Goal: Task Accomplishment & Management: Complete application form

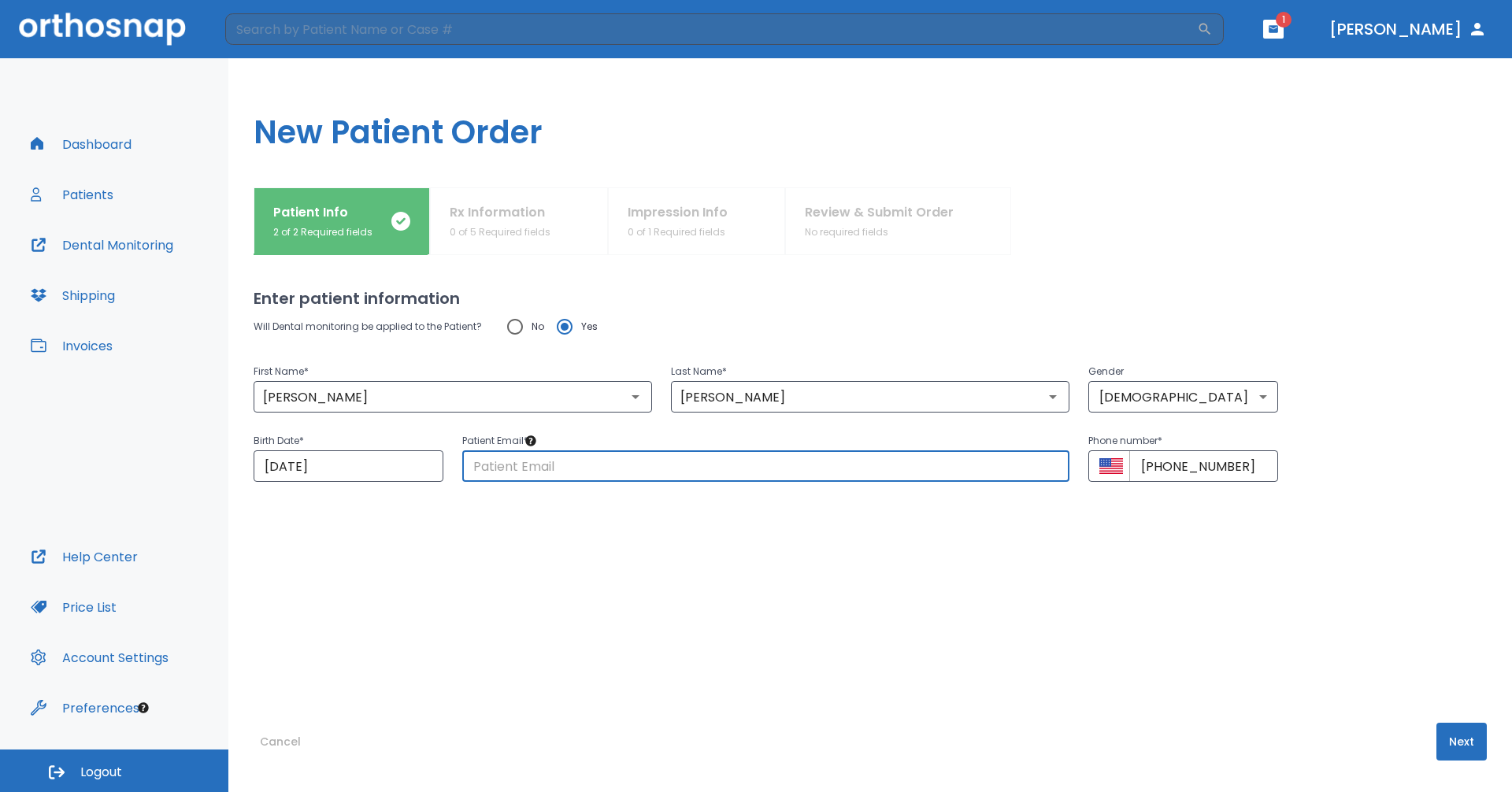
paste input "[EMAIL_ADDRESS][DOMAIN_NAME]"
type input "[EMAIL_ADDRESS][DOMAIN_NAME]"
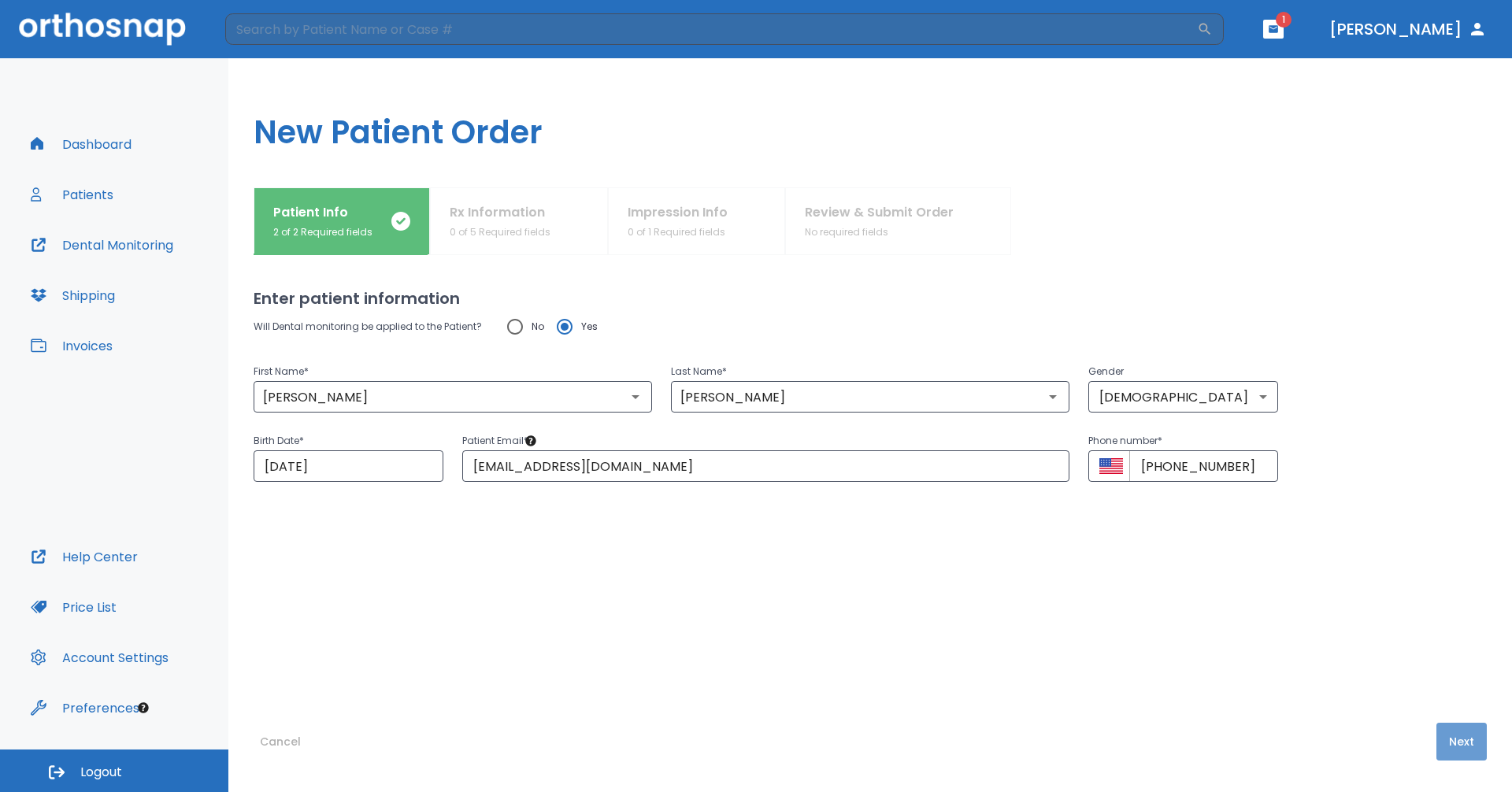
click at [1448, 731] on button "Next" at bounding box center [1462, 741] width 51 height 38
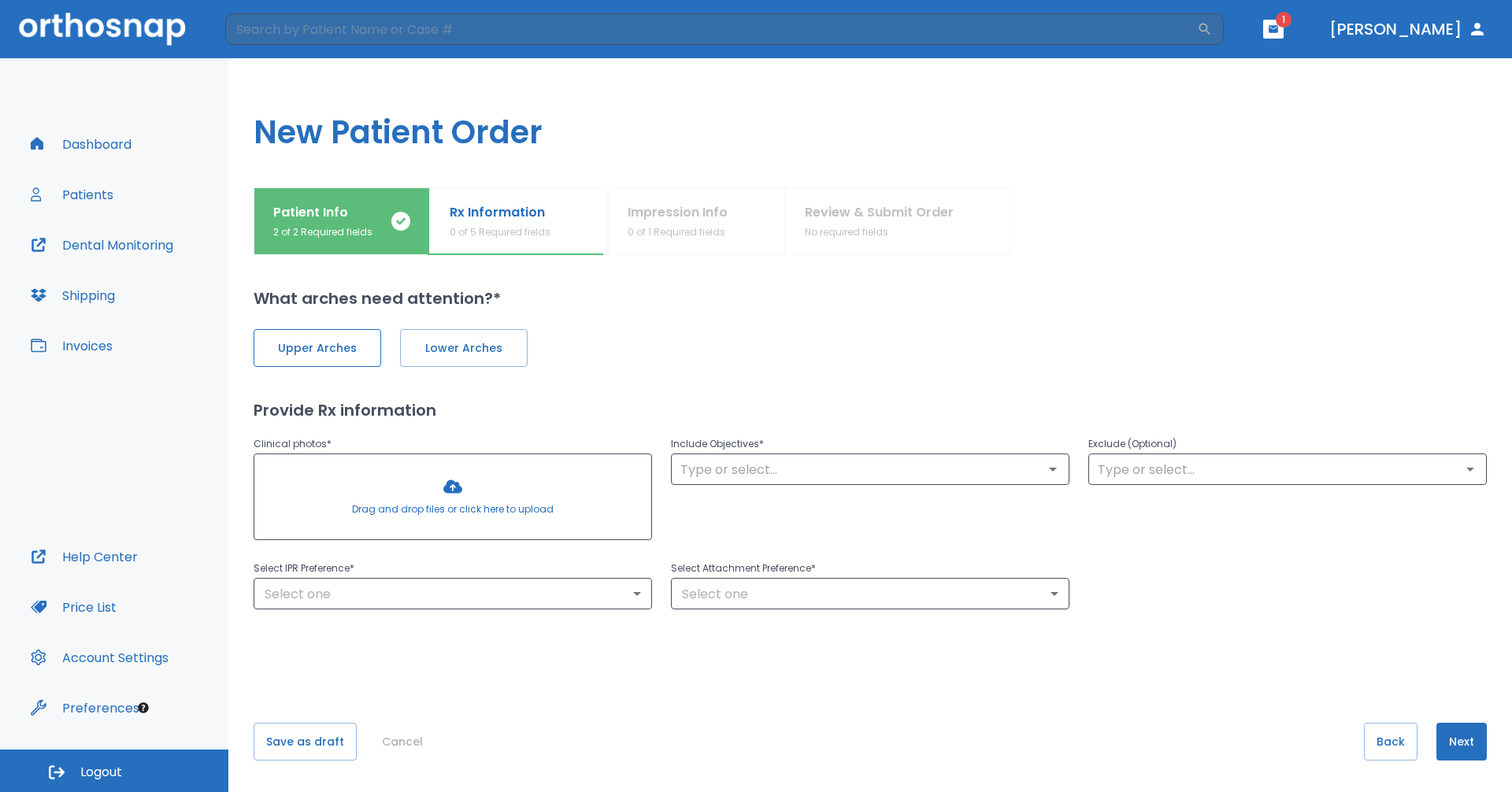
click at [344, 330] on button "Upper Arches" at bounding box center [317, 348] width 128 height 38
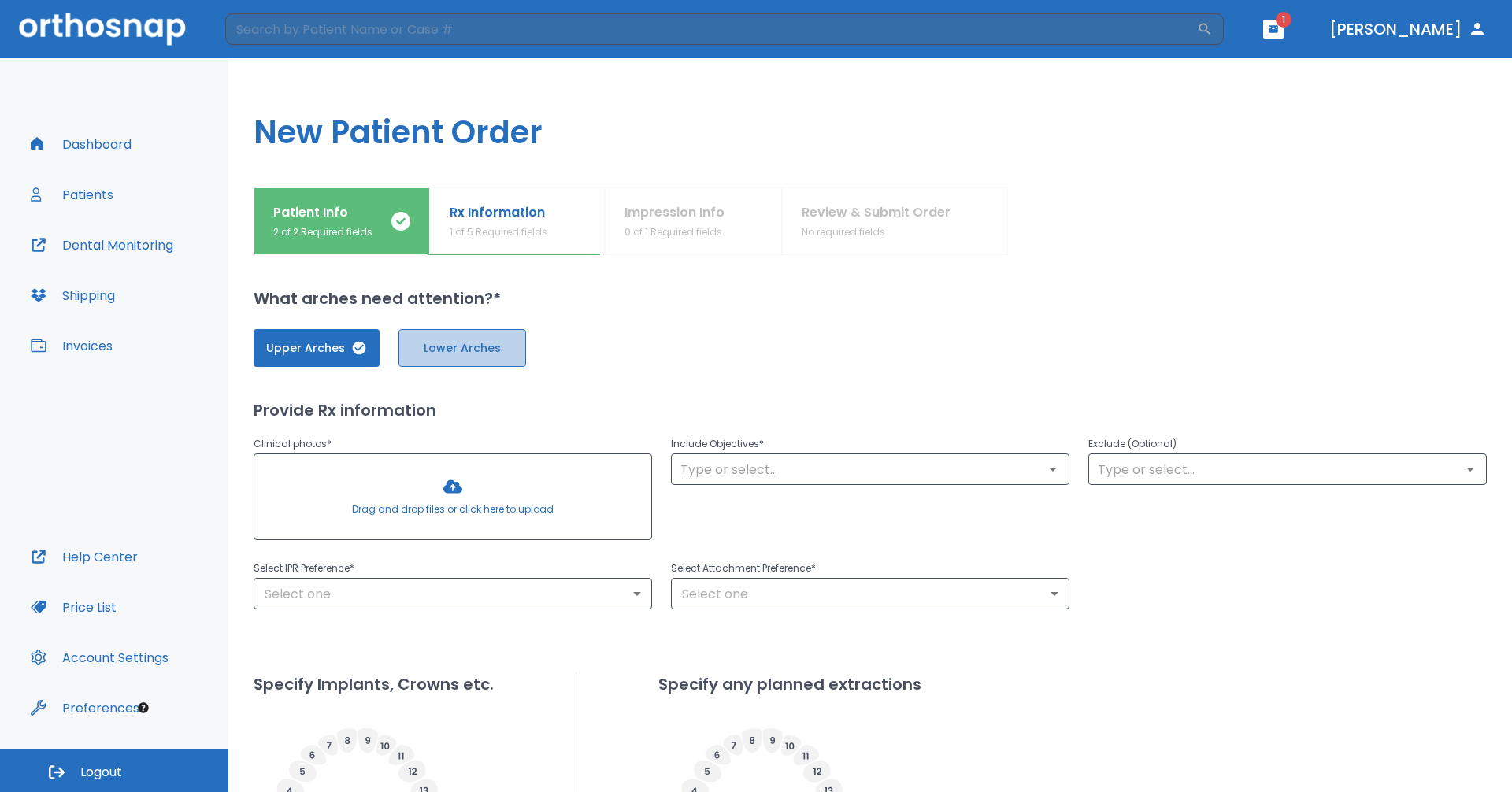
click at [450, 352] on span "Lower Arches" at bounding box center [462, 348] width 95 height 17
click at [559, 168] on h1 "New Patient Order" at bounding box center [870, 123] width 1283 height 129
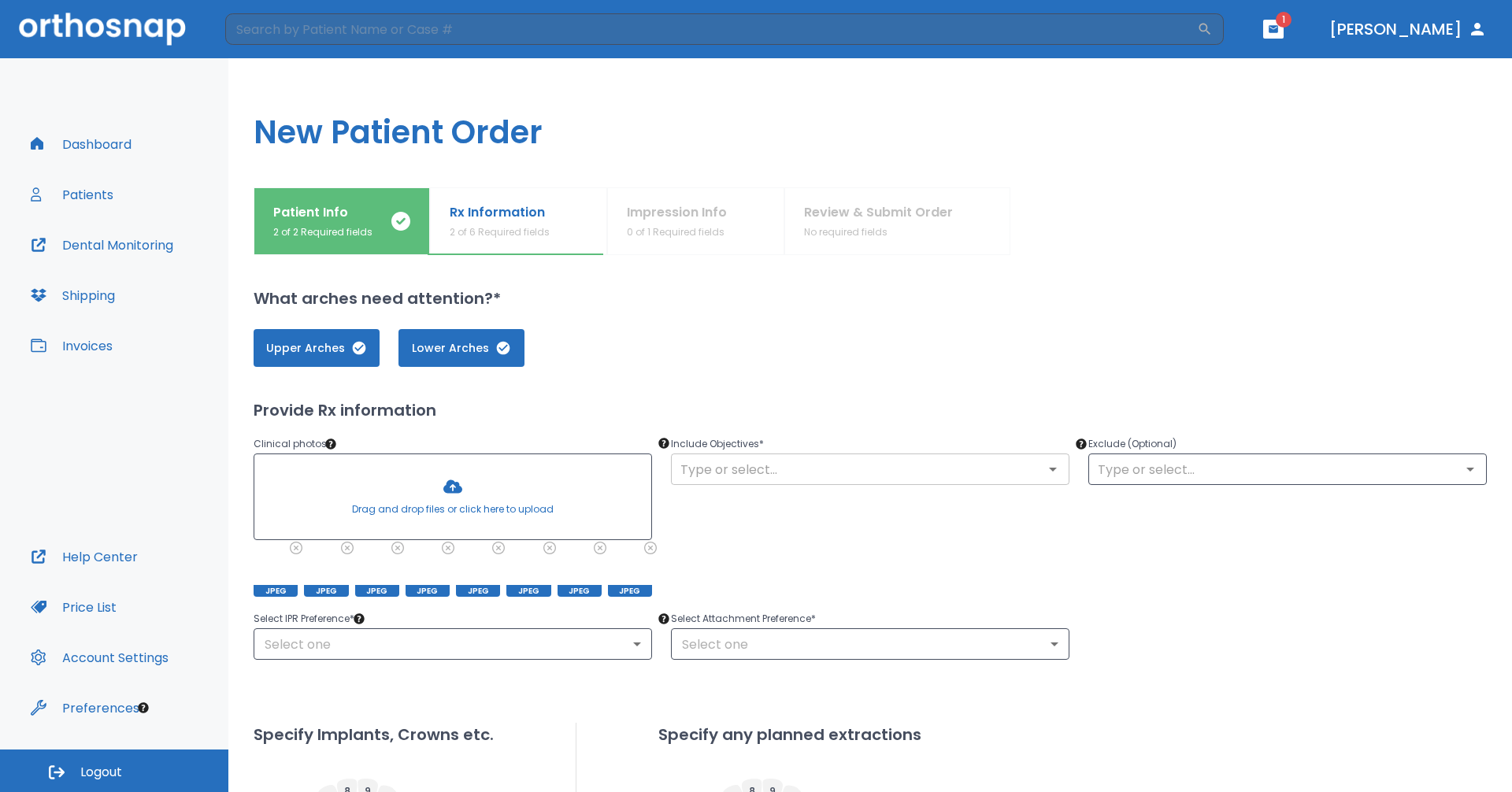
click at [758, 475] on input "text" at bounding box center [870, 469] width 389 height 22
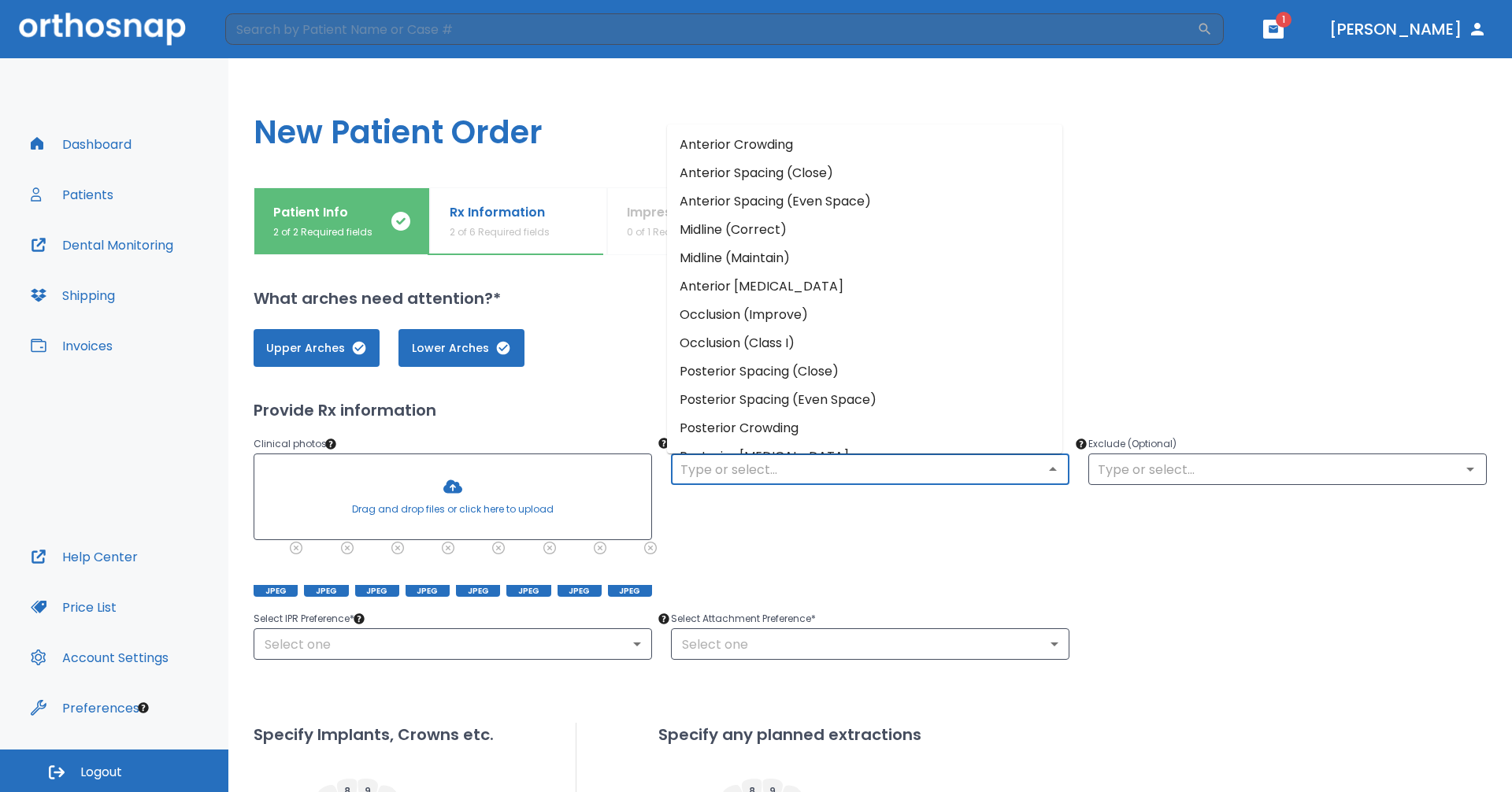
click at [617, 311] on div "Upper Arches Lower Arches" at bounding box center [870, 339] width 1234 height 57
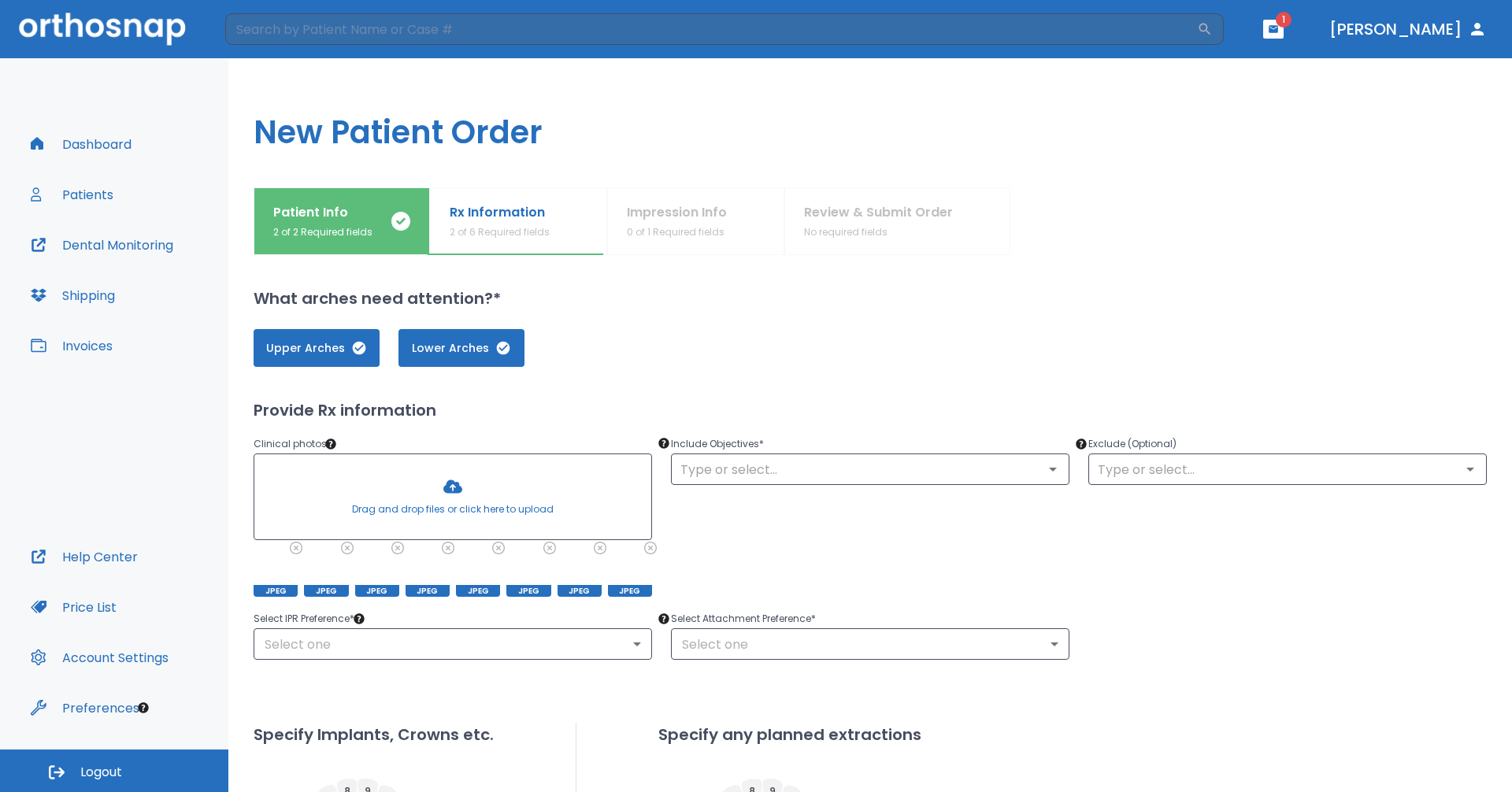
click at [832, 469] on input "text" at bounding box center [870, 469] width 389 height 22
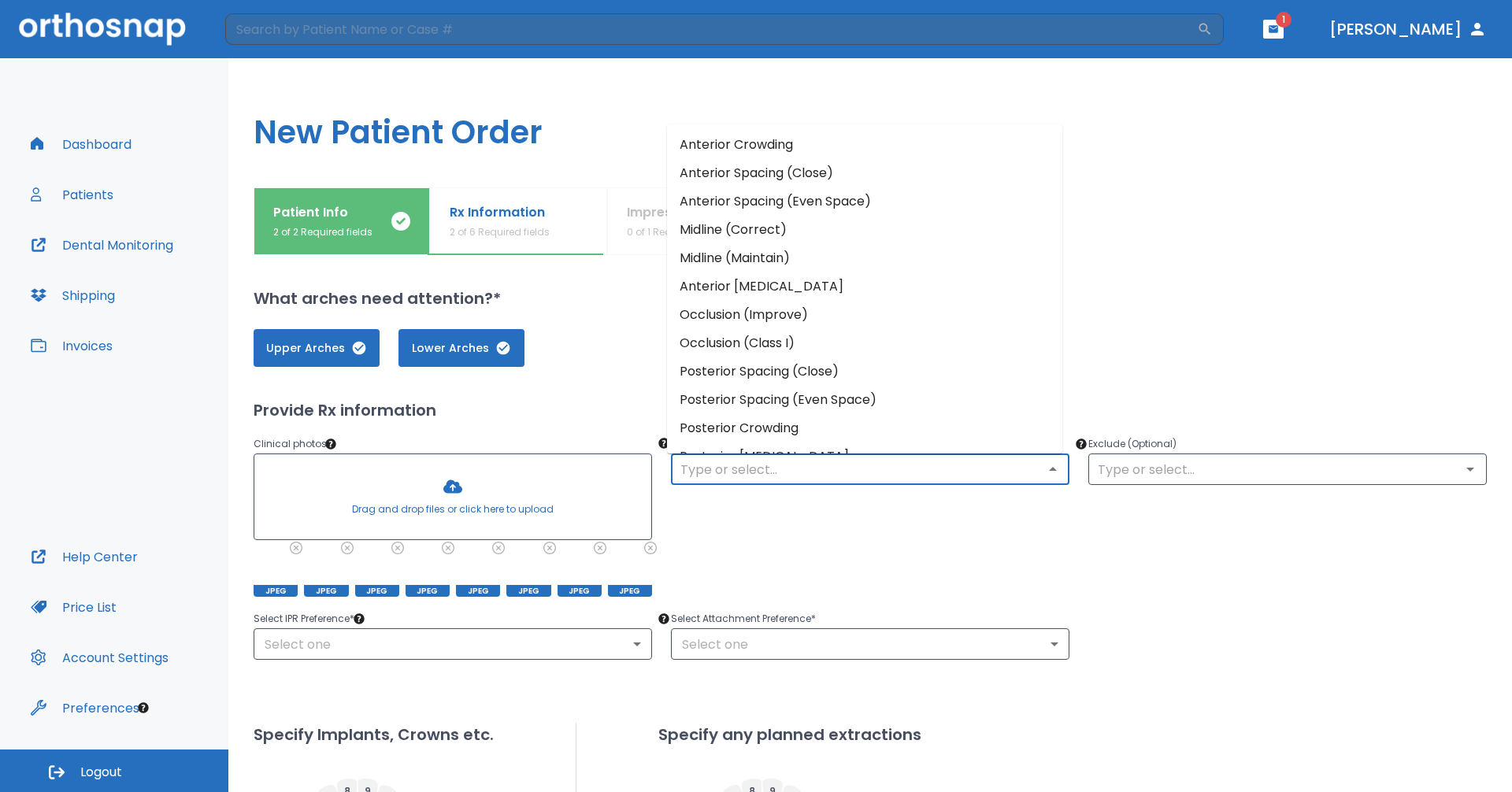
click at [788, 141] on li "Anterior Crowding" at bounding box center [864, 145] width 396 height 28
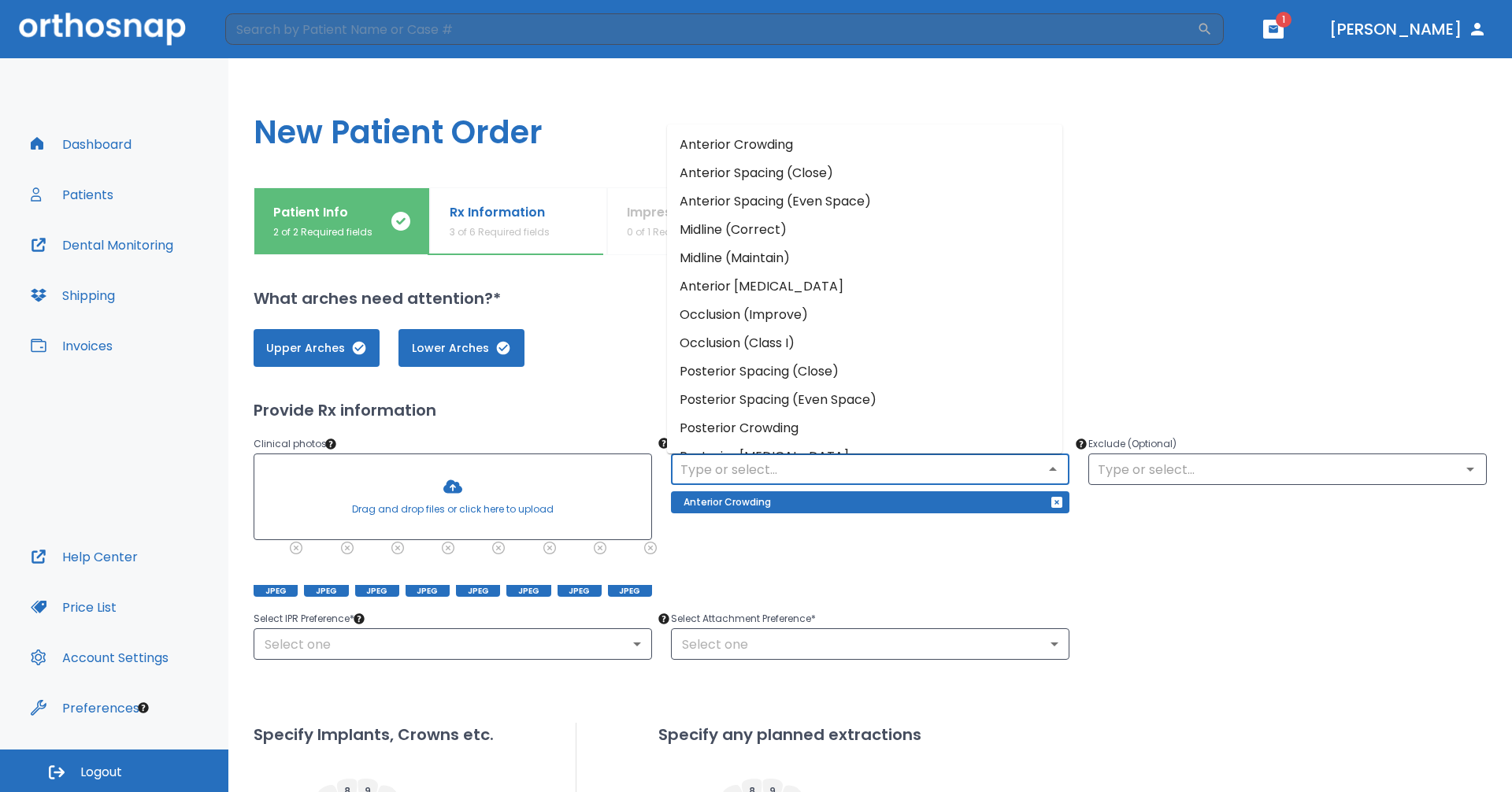
click at [795, 478] on input "text" at bounding box center [870, 469] width 389 height 22
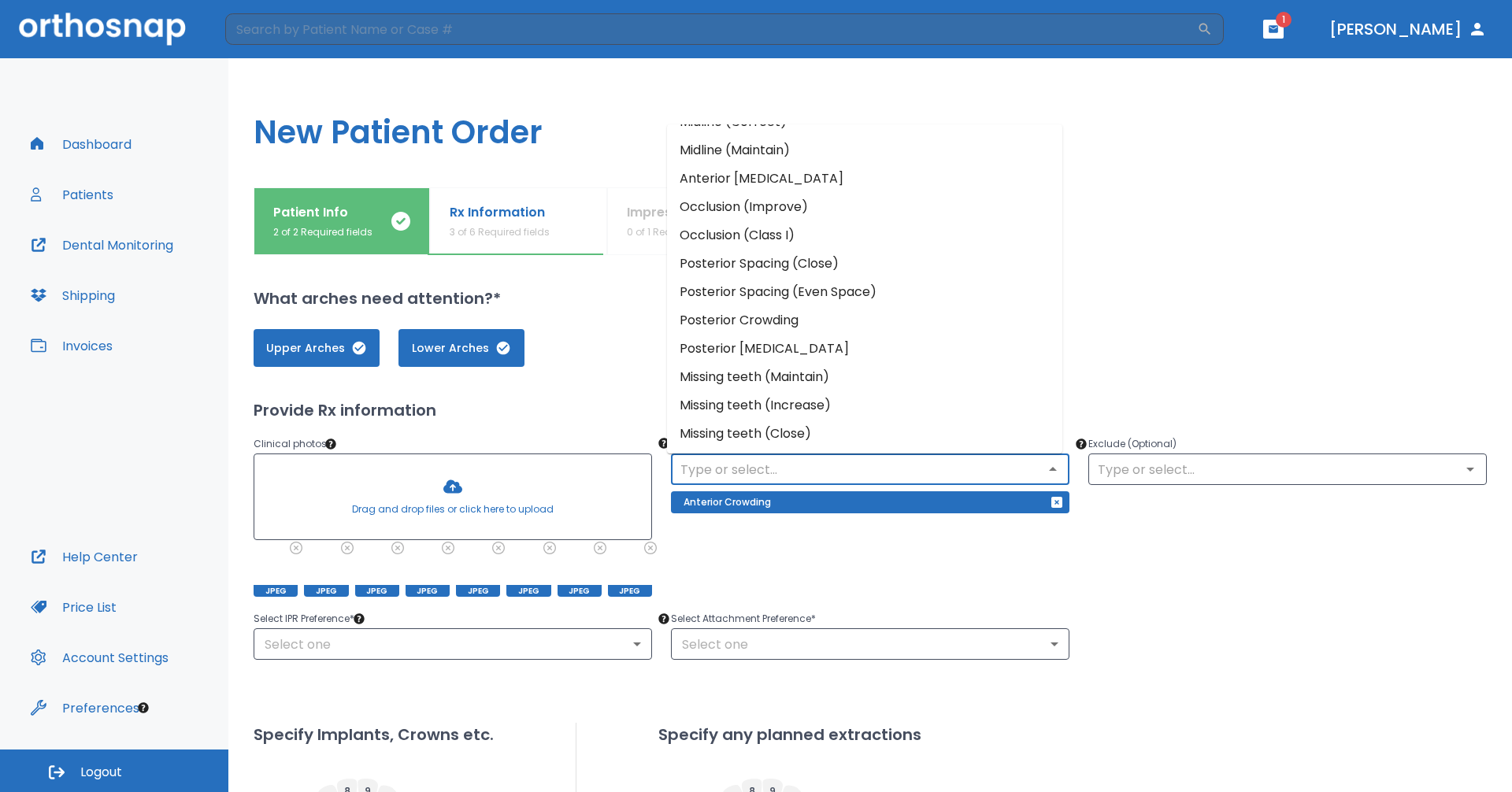
scroll to position [108, 0]
click at [800, 339] on li "Posterior [MEDICAL_DATA]" at bounding box center [864, 348] width 396 height 28
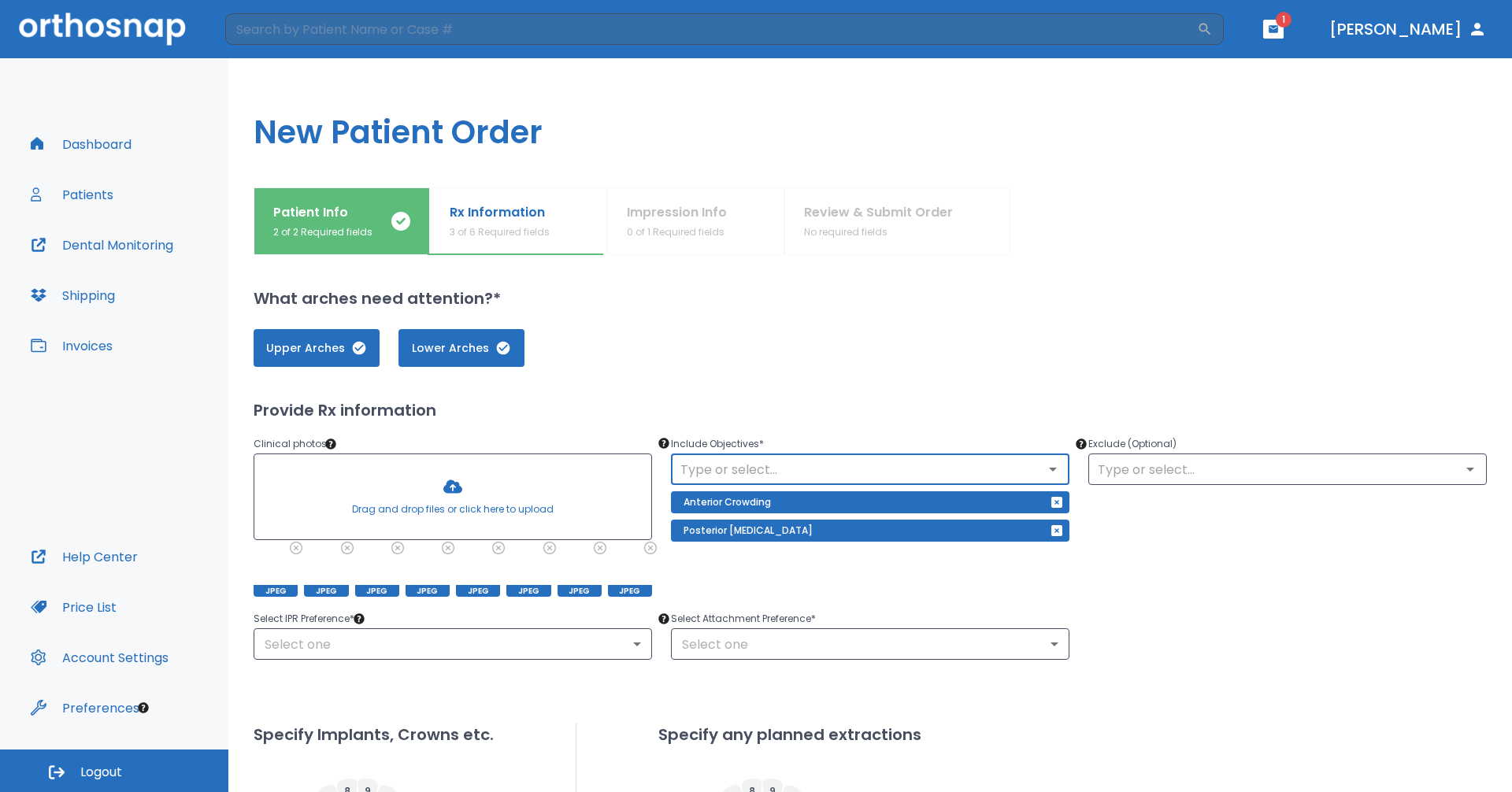
click at [803, 464] on input "text" at bounding box center [870, 469] width 389 height 22
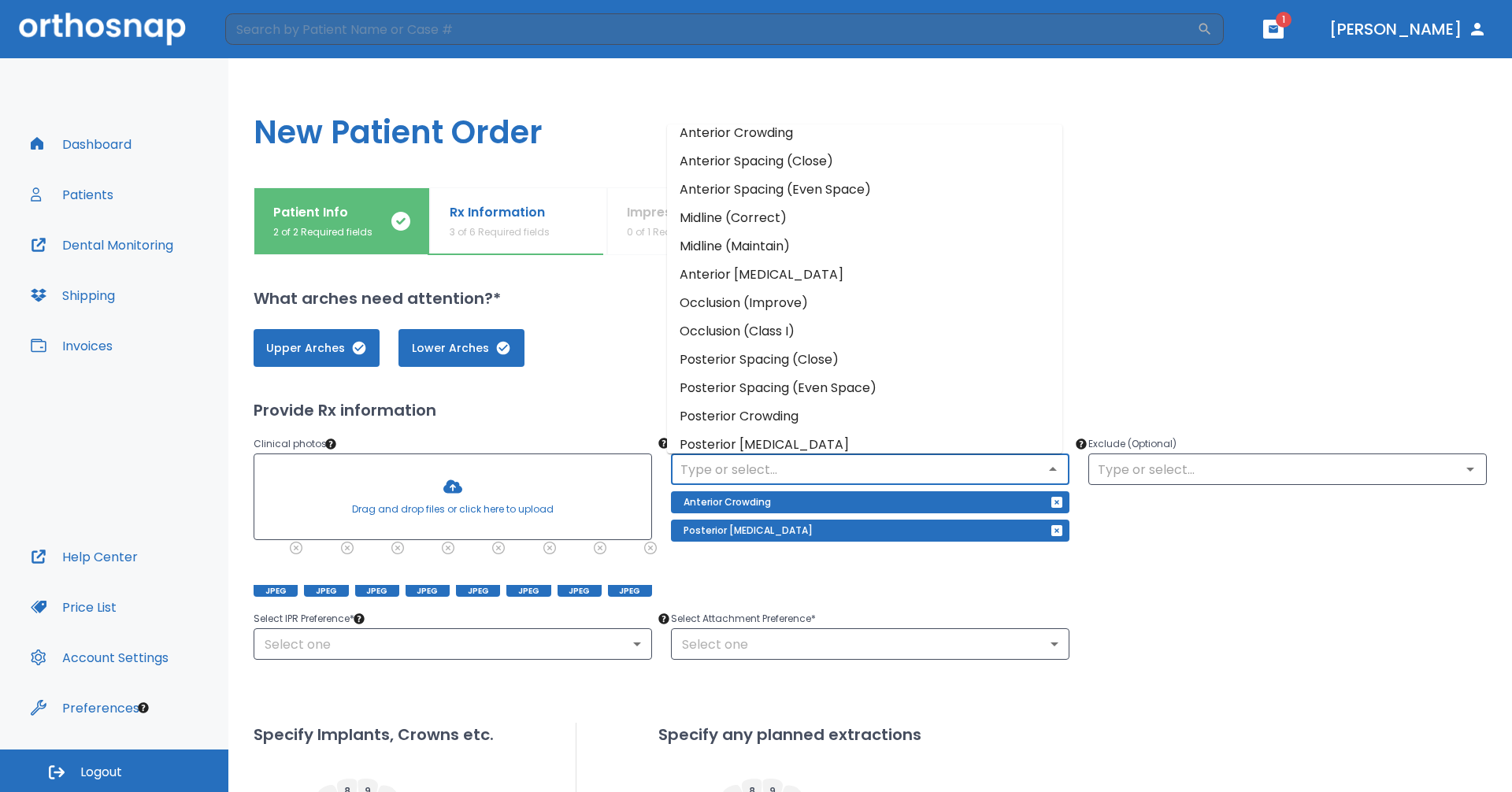
scroll to position [0, 0]
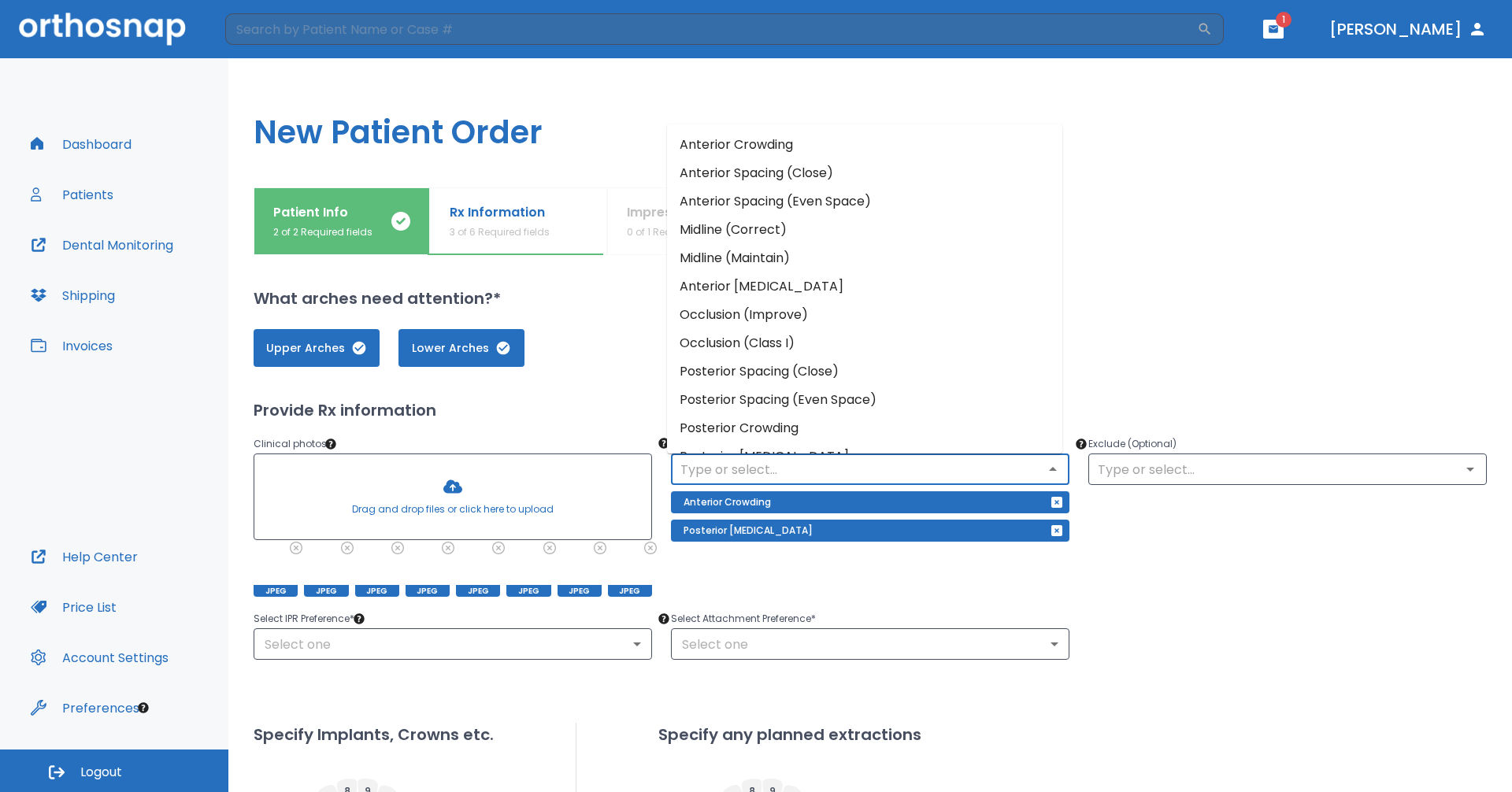
click at [624, 348] on div "Upper Arches Lower Arches" at bounding box center [870, 348] width 1234 height 38
click at [766, 462] on input "text" at bounding box center [870, 469] width 389 height 22
click at [806, 287] on li "Anterior [MEDICAL_DATA]" at bounding box center [864, 286] width 396 height 28
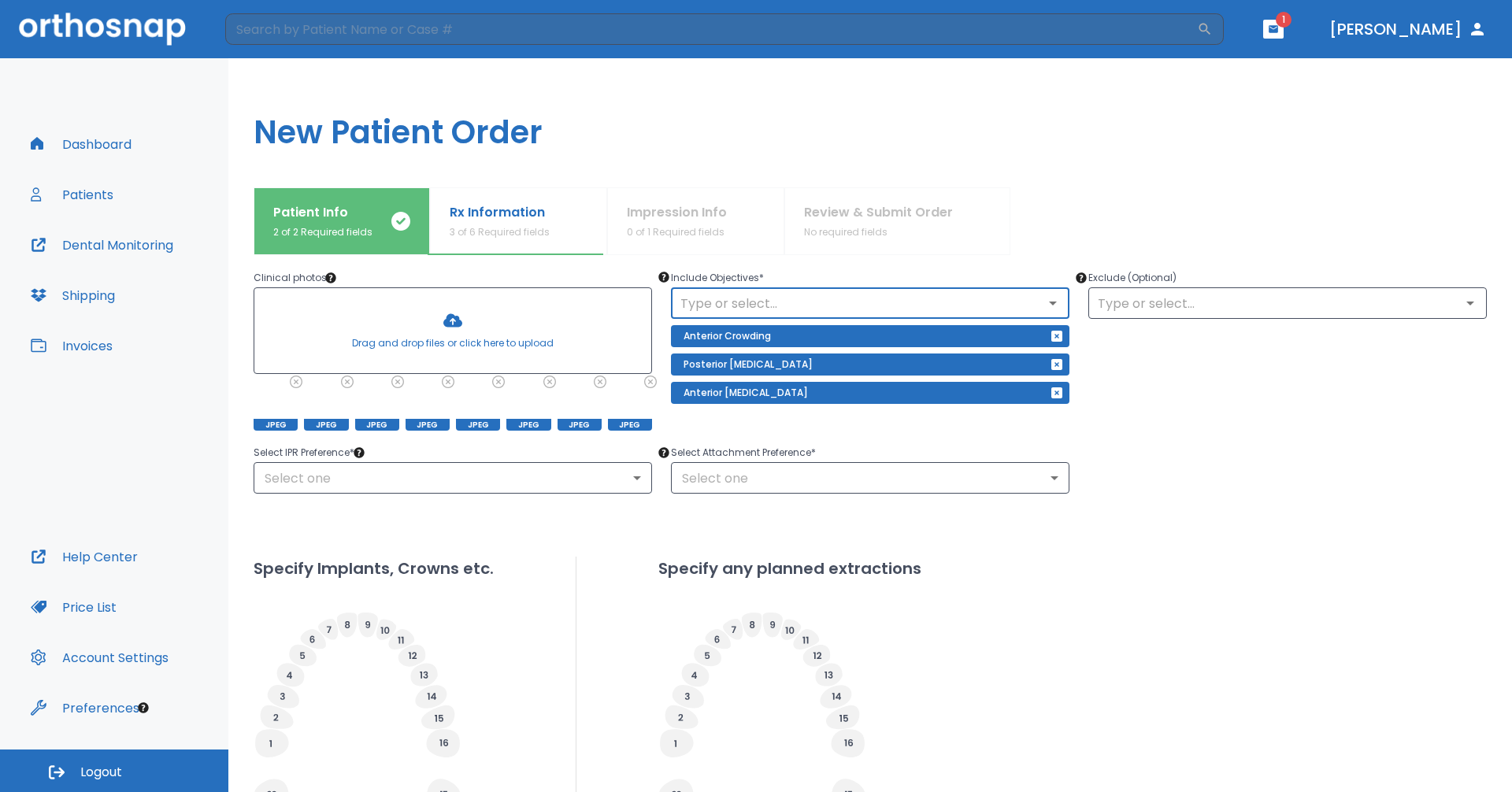
scroll to position [236, 0]
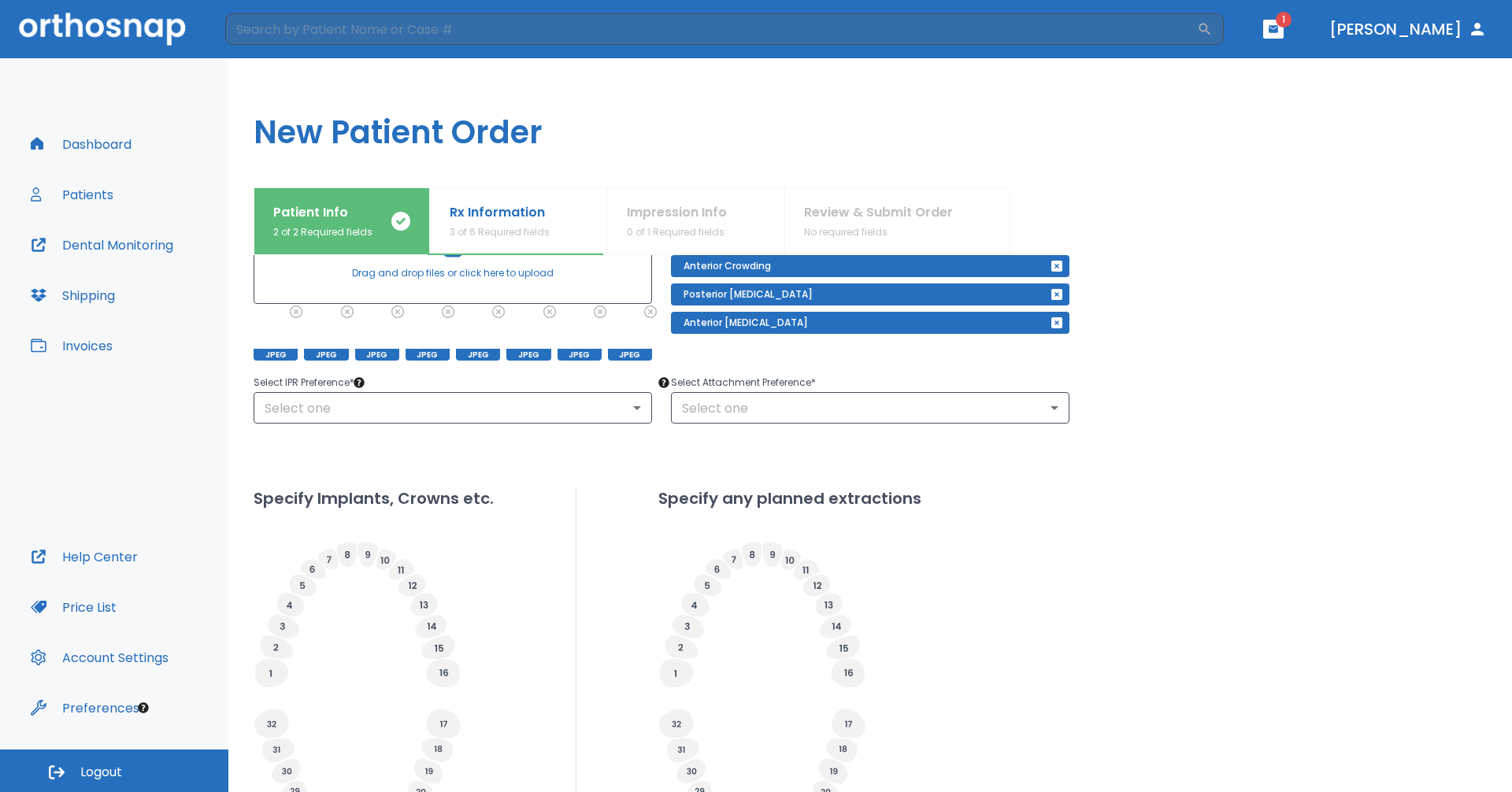
click at [812, 385] on p "Select Attachment Preference *" at bounding box center [870, 382] width 399 height 19
click at [811, 404] on body "​ 1 [PERSON_NAME] Dashboard Patients Dental Monitoring Shipping Invoices Help C…" at bounding box center [756, 396] width 1512 height 792
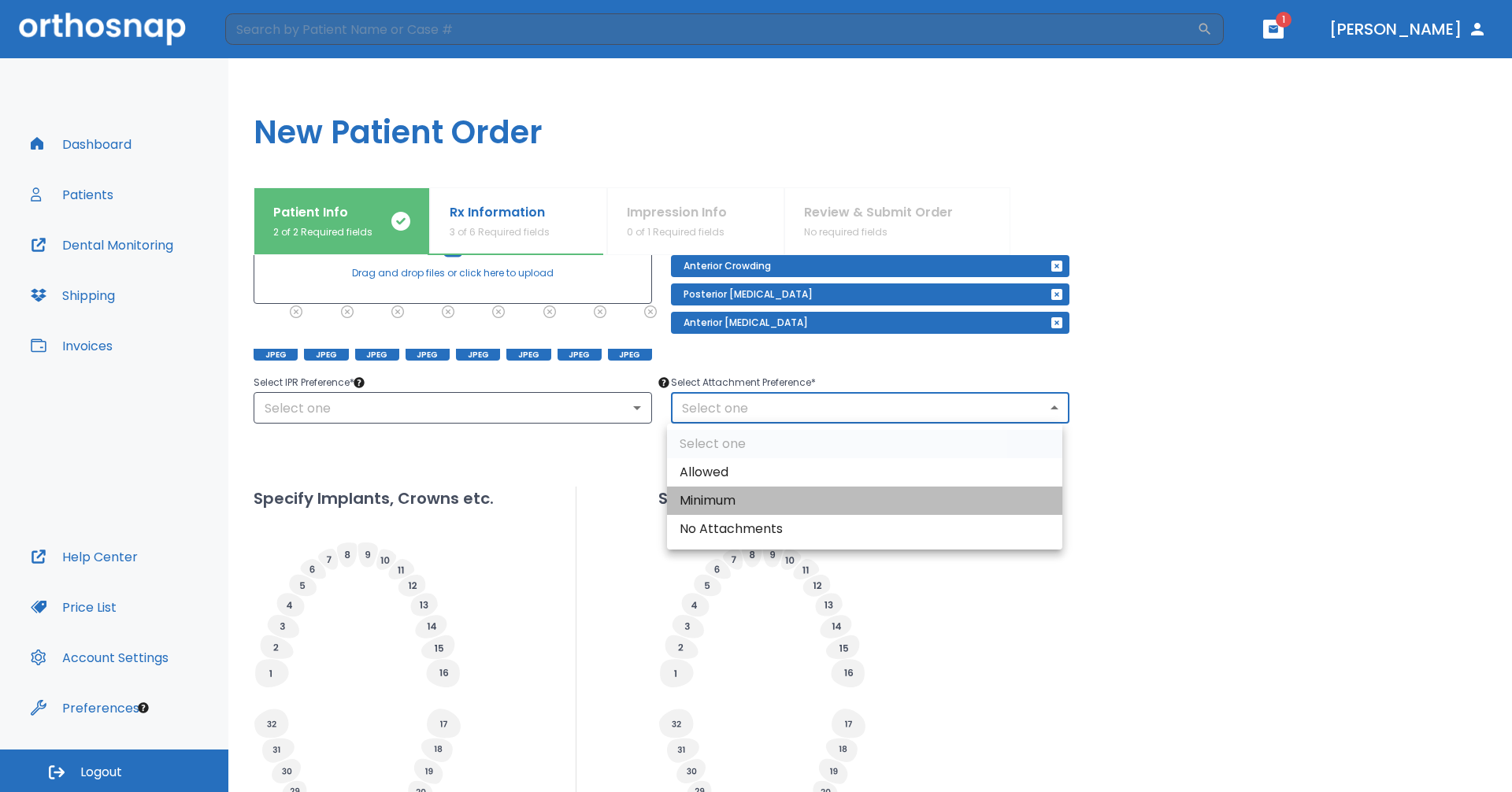
click at [777, 497] on li "Minimum" at bounding box center [864, 500] width 396 height 28
type input "2"
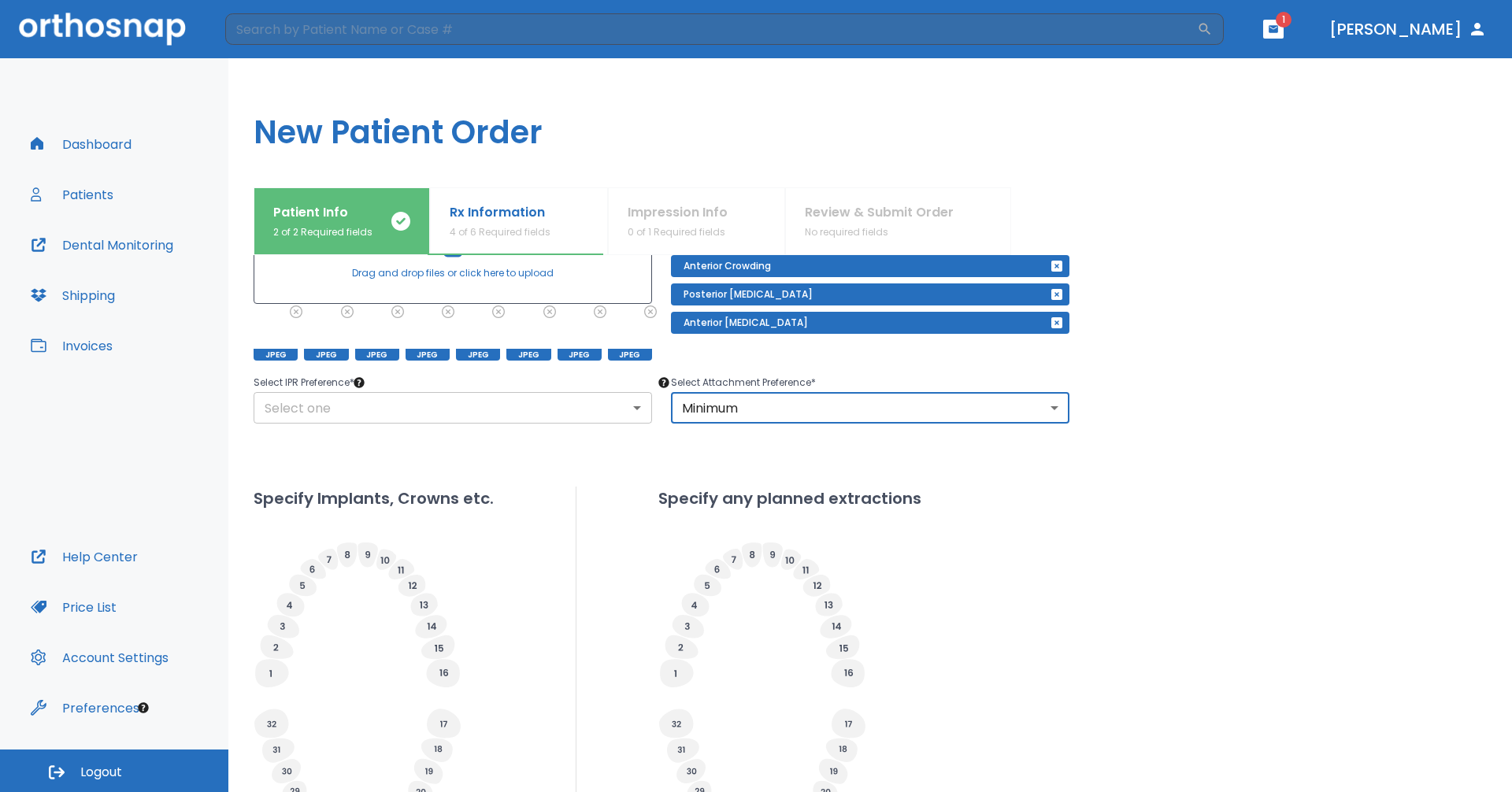
click at [570, 402] on body "​ 1 [PERSON_NAME] Dashboard Patients Dental Monitoring Shipping Invoices Help C…" at bounding box center [756, 396] width 1512 height 792
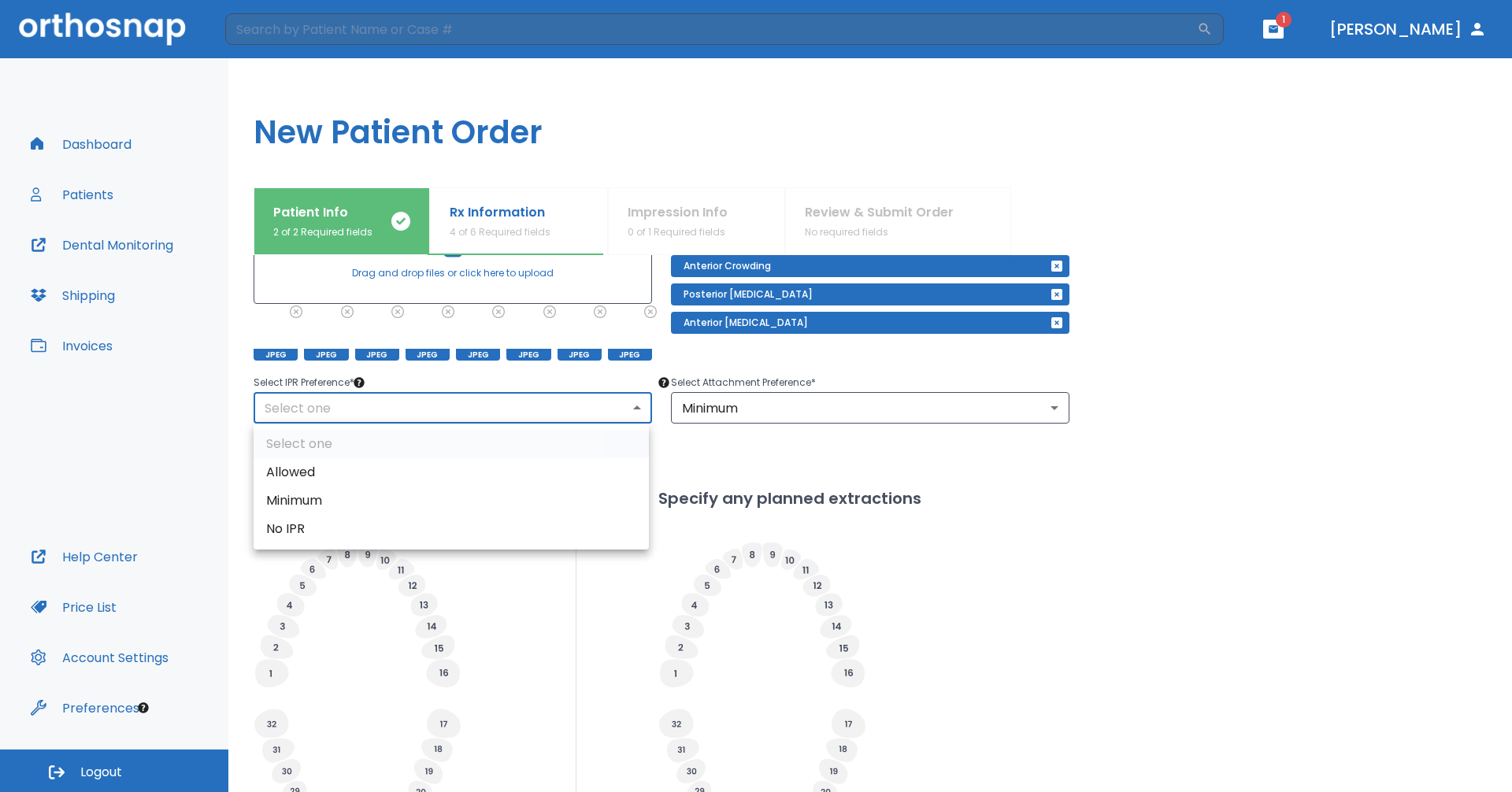
click at [587, 501] on li "Minimum" at bounding box center [451, 500] width 396 height 28
type input "2"
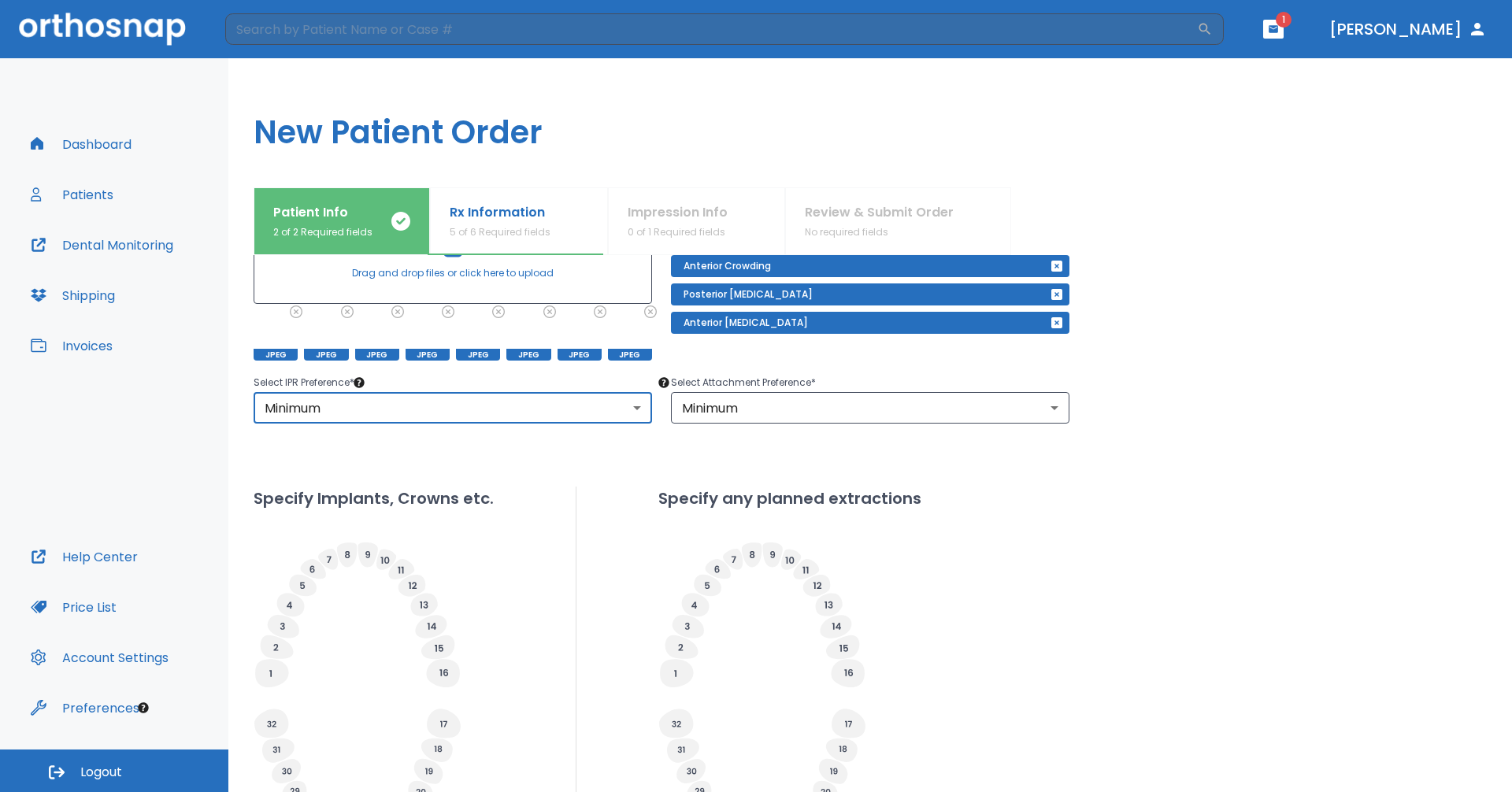
click at [1007, 516] on div "Specify Implants, Crowns etc. Specify any planned extractions" at bounding box center [870, 667] width 1234 height 362
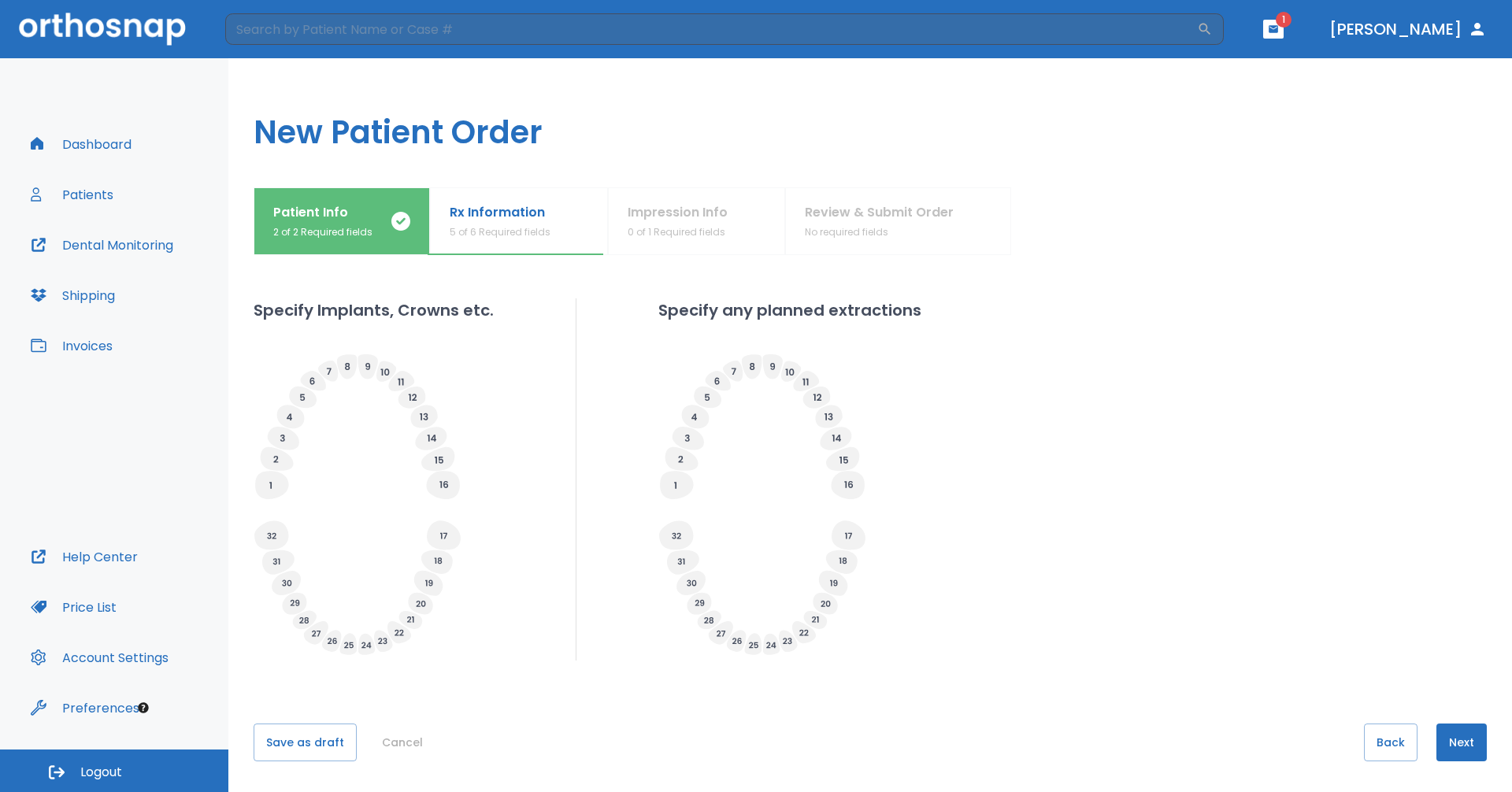
scroll to position [425, 0]
click at [1457, 742] on button "Next" at bounding box center [1462, 741] width 51 height 38
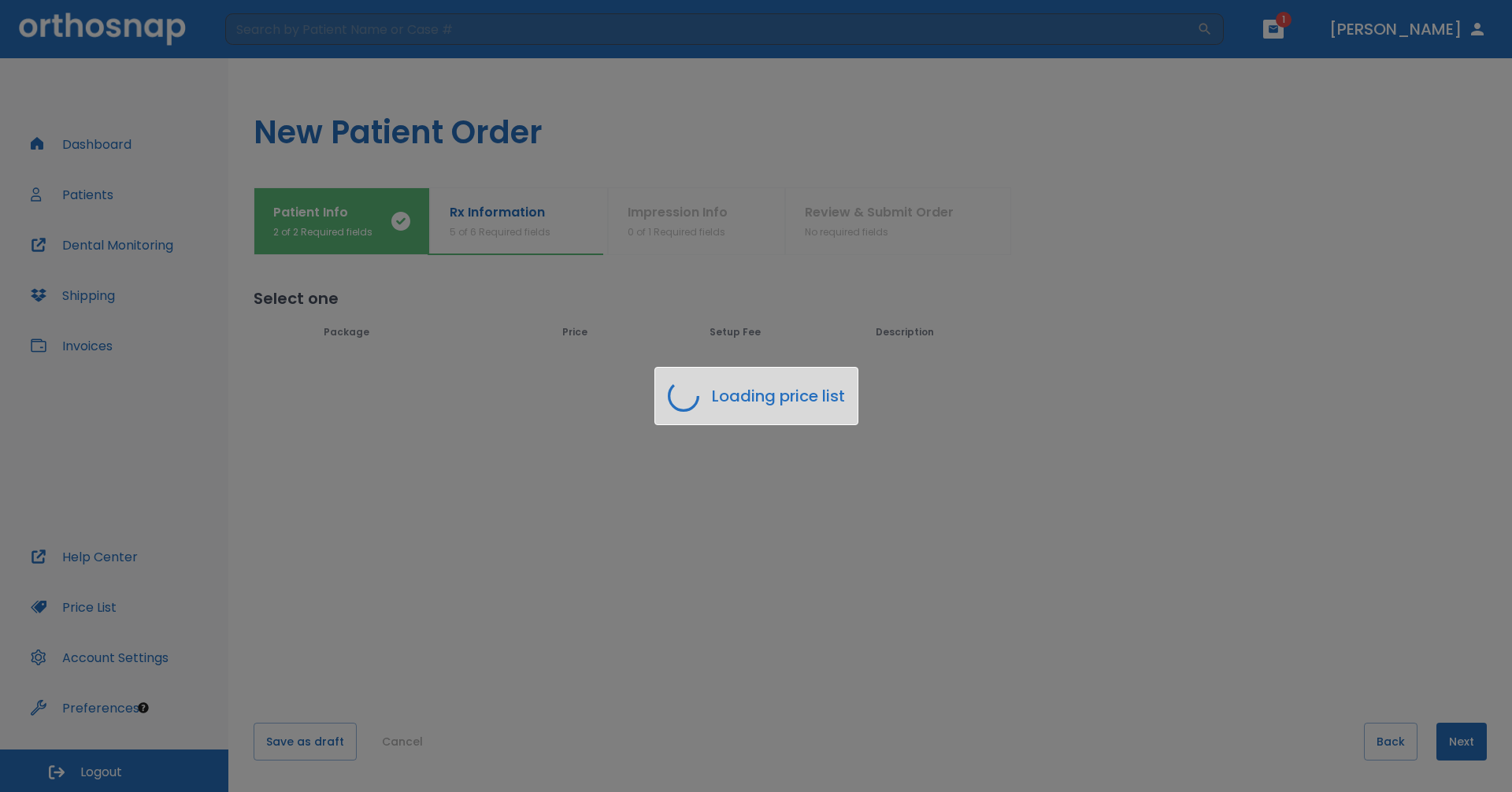
scroll to position [0, 0]
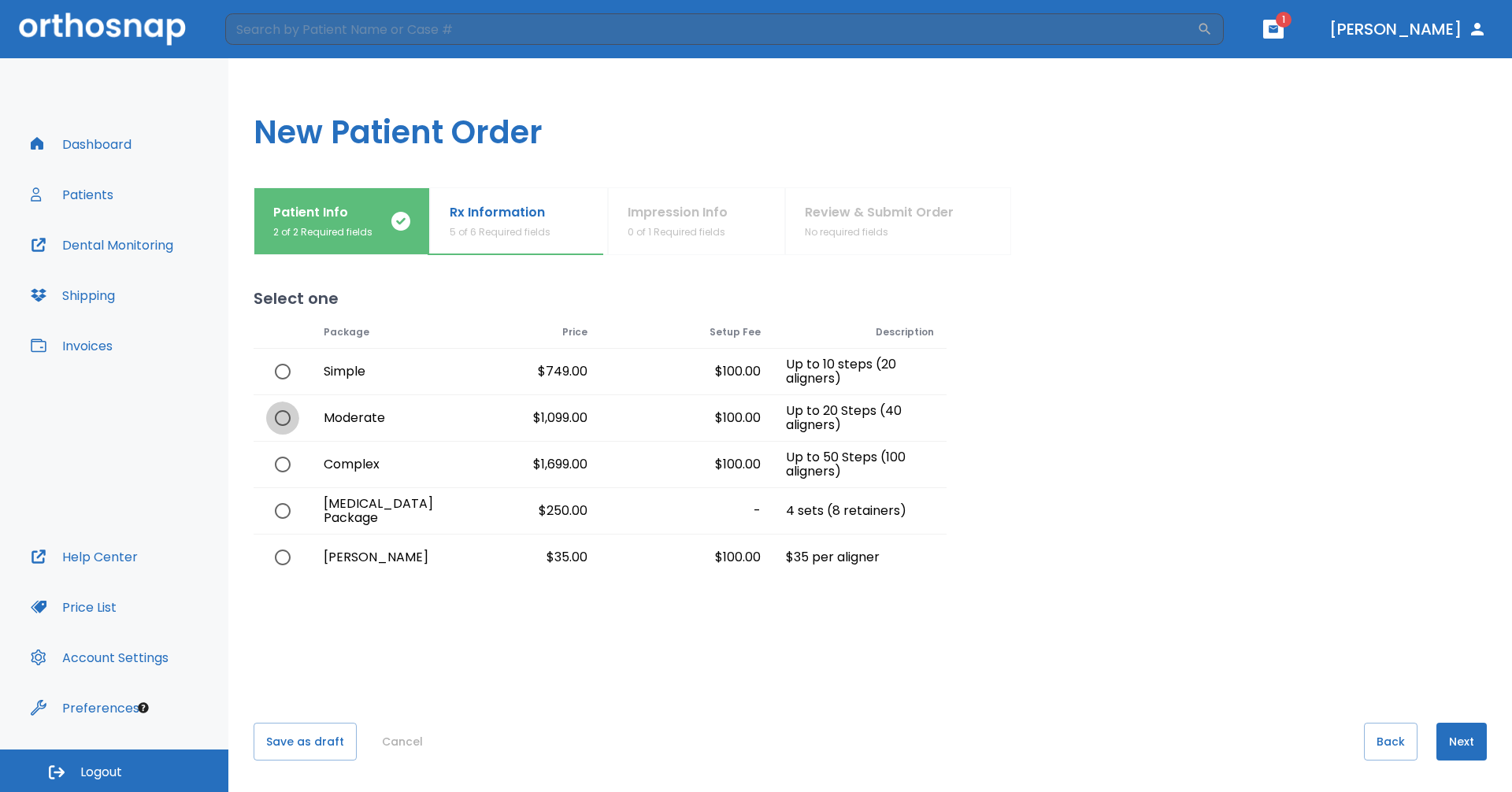
click at [284, 421] on input "radio" at bounding box center [283, 418] width 33 height 33
radio input "true"
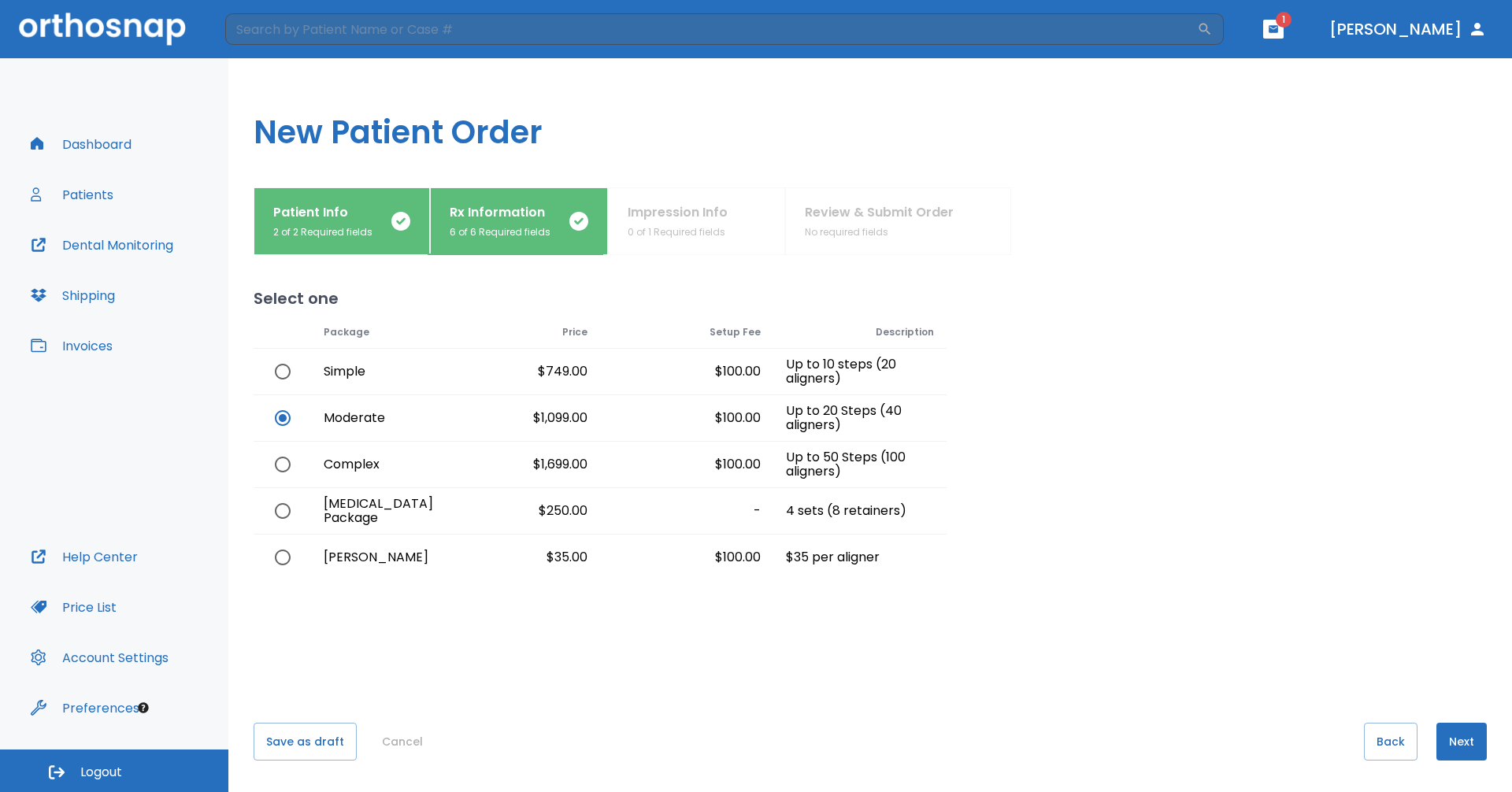
click at [1054, 429] on div at bounding box center [1216, 413] width 540 height 333
click at [1450, 742] on button "Next" at bounding box center [1462, 741] width 51 height 38
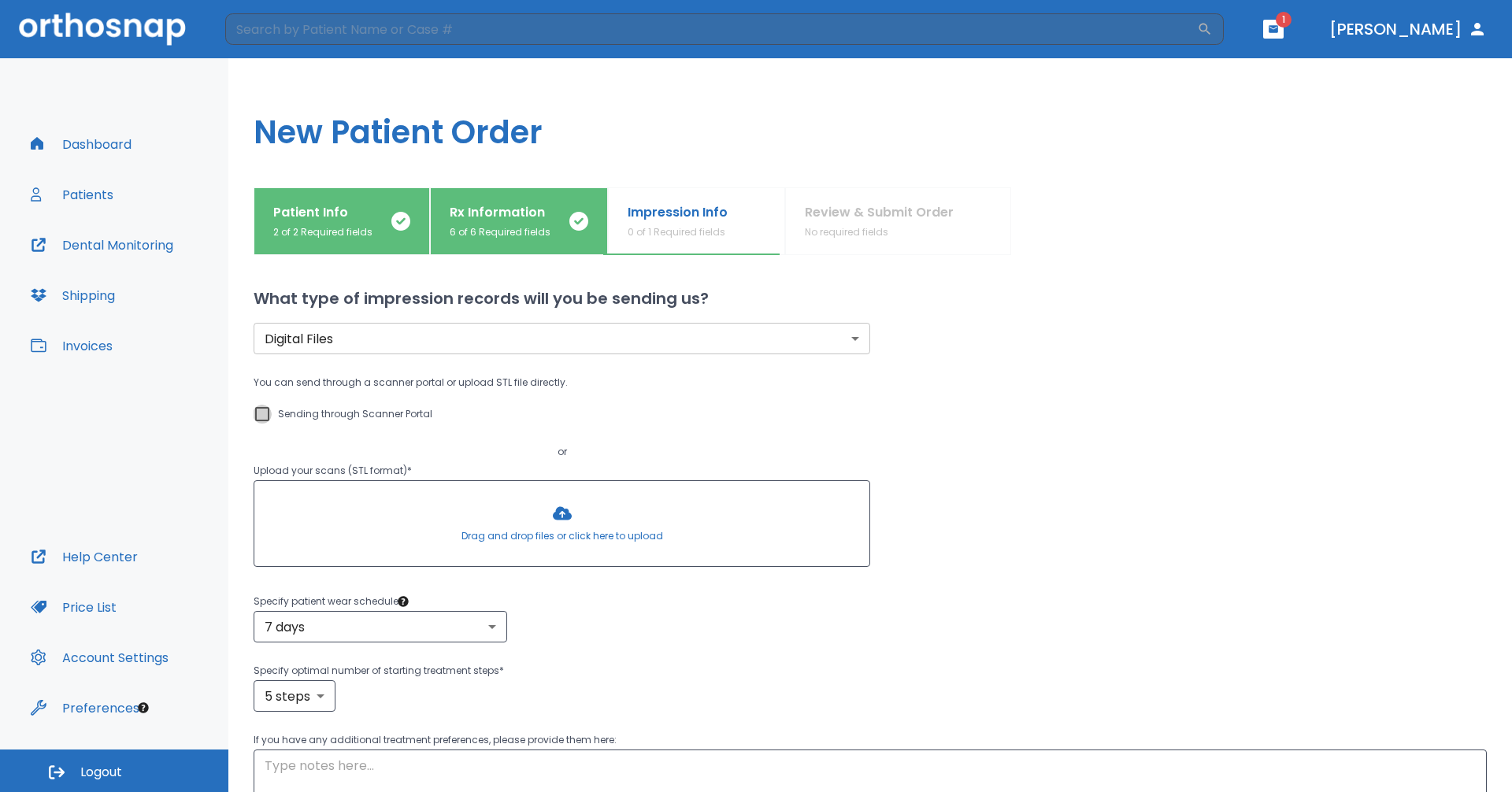
click at [258, 414] on input "Sending through Scanner Portal" at bounding box center [262, 413] width 19 height 19
checkbox input "true"
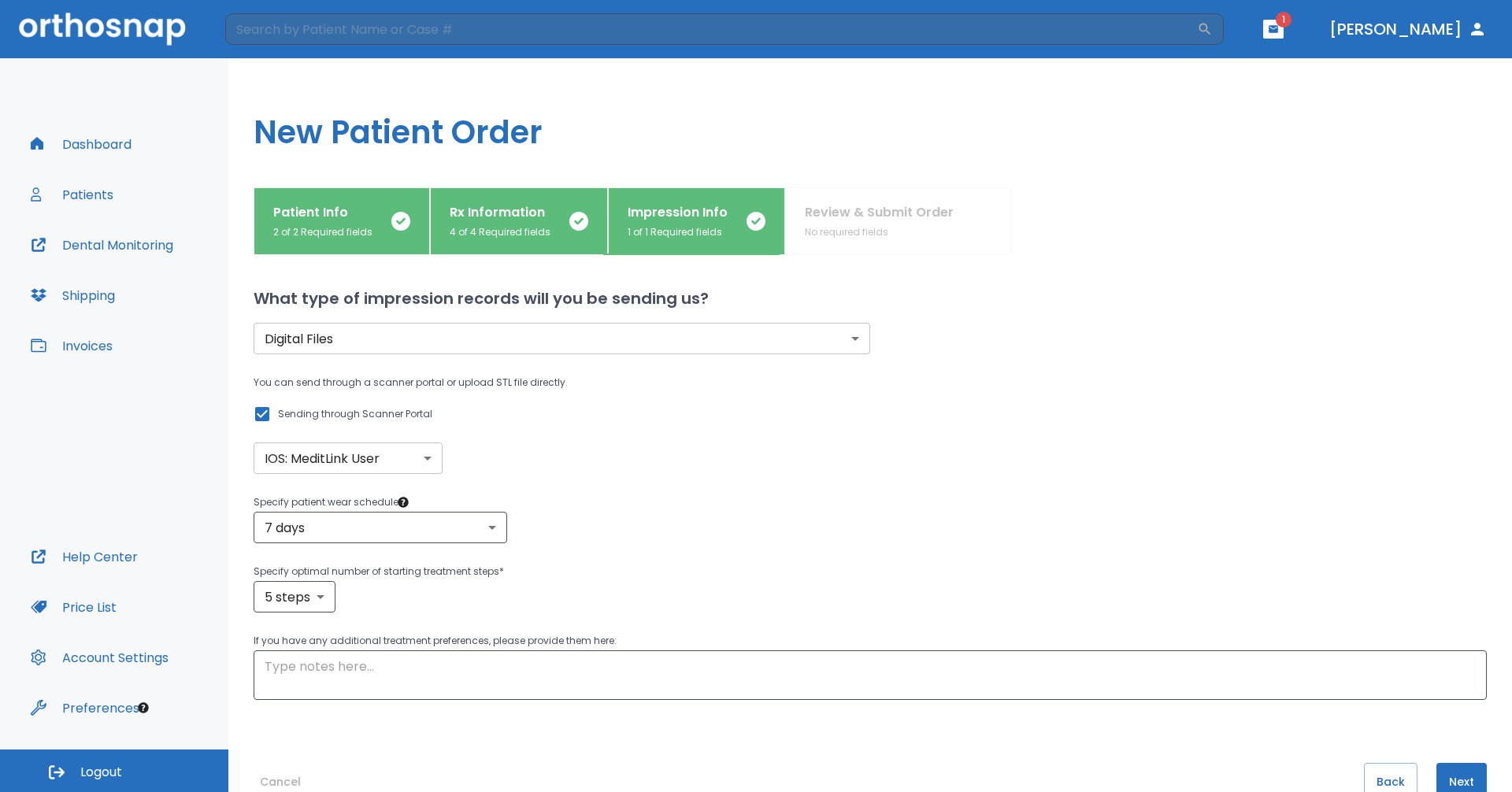
scroll to position [40, 0]
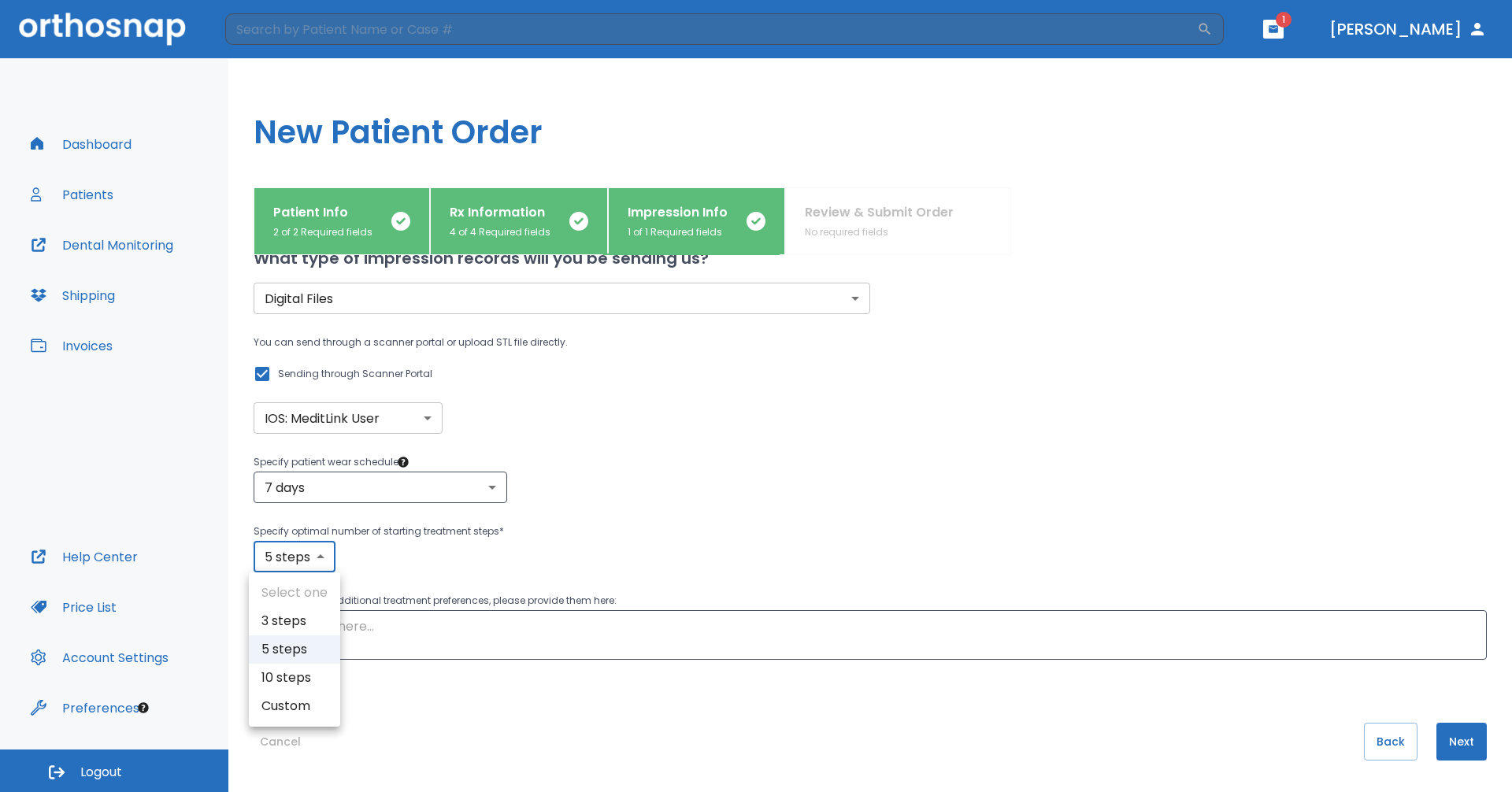
click at [267, 566] on body "​ 1 [PERSON_NAME] Dashboard Patients Dental Monitoring Shipping Invoices Help C…" at bounding box center [756, 396] width 1512 height 792
click at [267, 566] on div at bounding box center [756, 396] width 1512 height 792
click at [809, 567] on div "5 steps 5 ​" at bounding box center [870, 557] width 1234 height 31
click at [304, 548] on body "​ 1 [PERSON_NAME] Dashboard Patients Dental Monitoring Shipping Invoices Help C…" at bounding box center [756, 396] width 1512 height 792
click at [292, 671] on li "10 steps" at bounding box center [295, 678] width 92 height 28
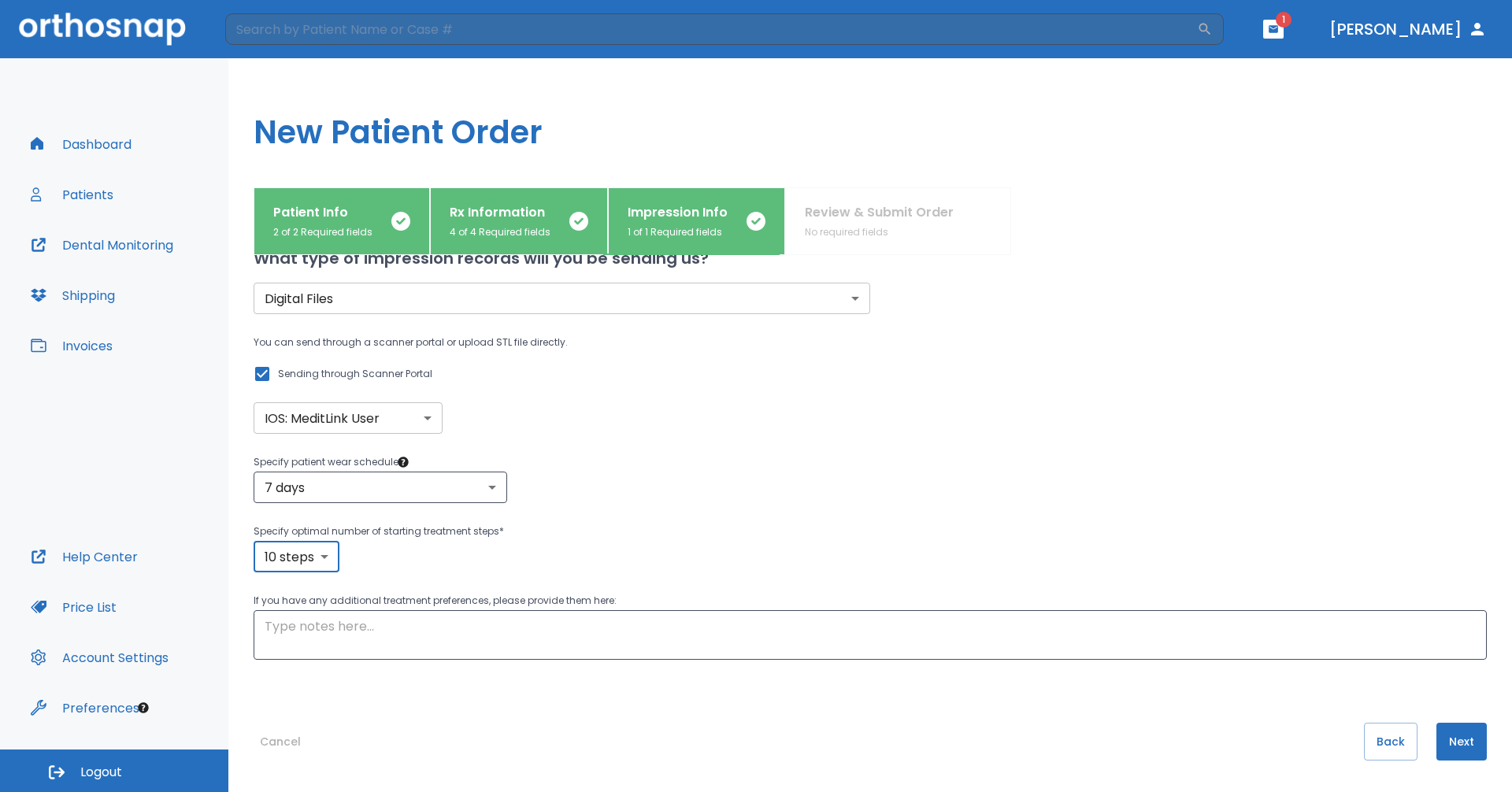
click at [637, 546] on div "10 steps 10 ​" at bounding box center [870, 557] width 1234 height 31
drag, startPoint x: 1449, startPoint y: 733, endPoint x: 1129, endPoint y: 532, distance: 377.9
click at [1129, 532] on div "What type of impression records will you be sending us? Digital Files digital ​…" at bounding box center [870, 483] width 1234 height 537
click at [315, 564] on body "​ 1 [PERSON_NAME] Dashboard Patients Dental Monitoring Shipping Invoices Help C…" at bounding box center [756, 396] width 1512 height 792
click at [295, 648] on li "5 steps" at bounding box center [297, 649] width 92 height 28
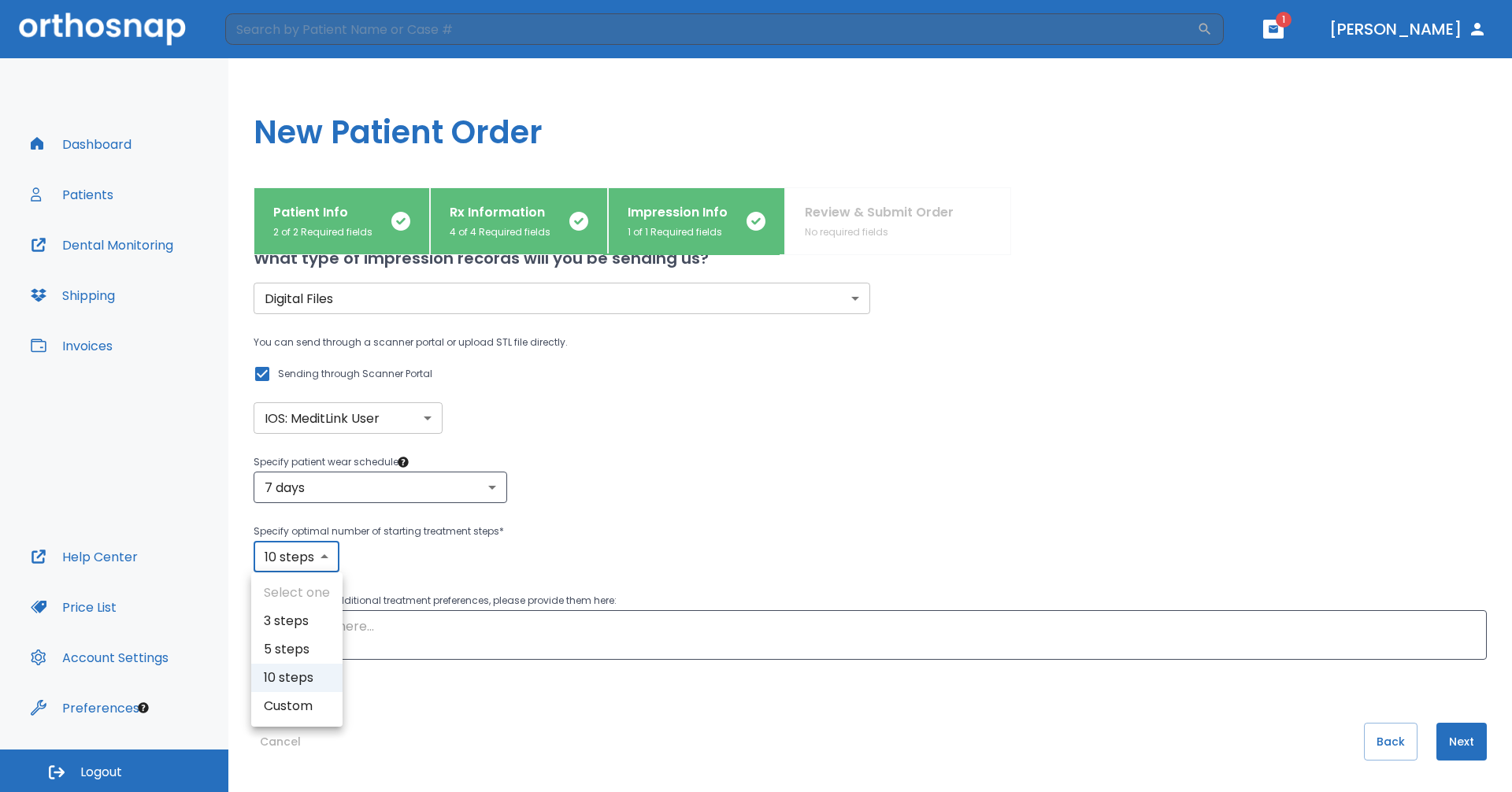
type input "5"
click at [796, 498] on div "7 days 7 ​" at bounding box center [870, 487] width 1234 height 31
click at [1442, 740] on button "Next" at bounding box center [1462, 741] width 51 height 38
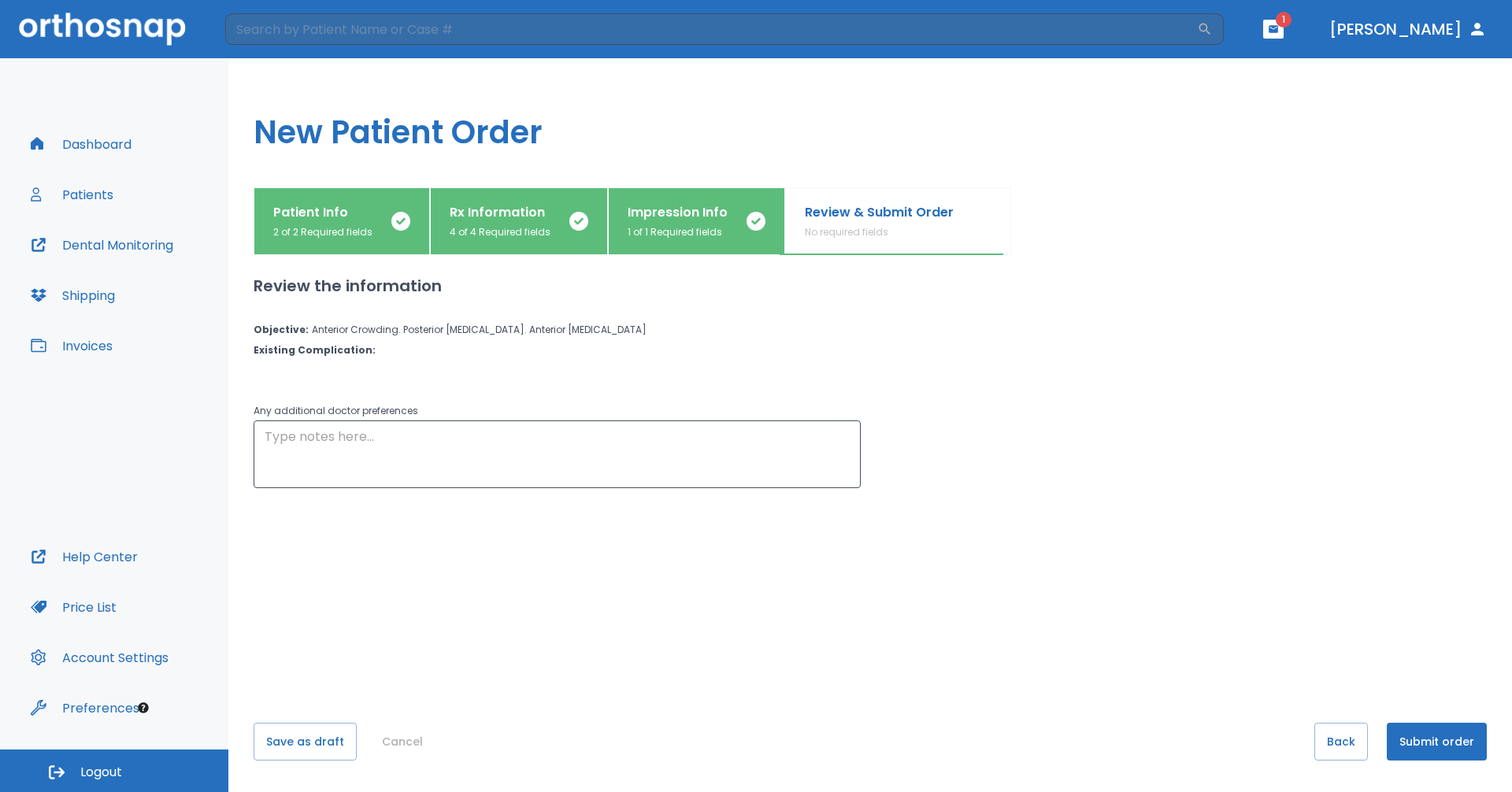
scroll to position [0, 0]
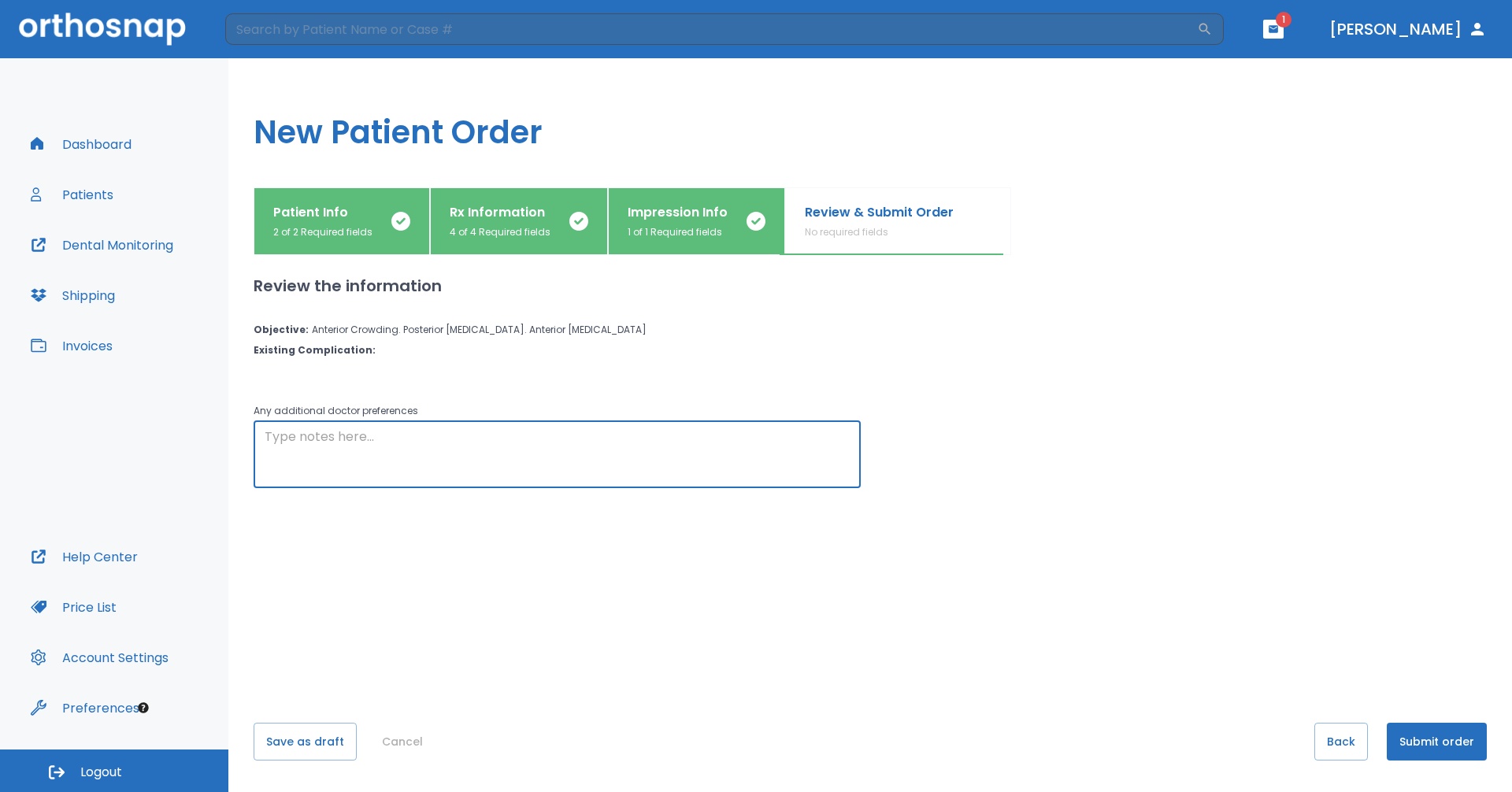
click at [652, 457] on textarea at bounding box center [557, 455] width 585 height 55
click at [407, 438] on textarea "I picked moderate b/c of the posterior [DEMOGRAPHIC_DATA], figured it'd be more…" at bounding box center [557, 455] width 585 height 55
click at [701, 437] on textarea "I picked moderate because of the posterior [DEMOGRAPHIC_DATA], figured it'd be …" at bounding box center [557, 455] width 585 height 55
click at [700, 437] on textarea "I picked moderate because of the posterior [DEMOGRAPHIC_DATA], figured it'd be …" at bounding box center [557, 455] width 585 height 55
click at [525, 462] on textarea "I picked moderate because of the posterior [DEMOGRAPHIC_DATA], figured it'd be …" at bounding box center [557, 455] width 585 height 55
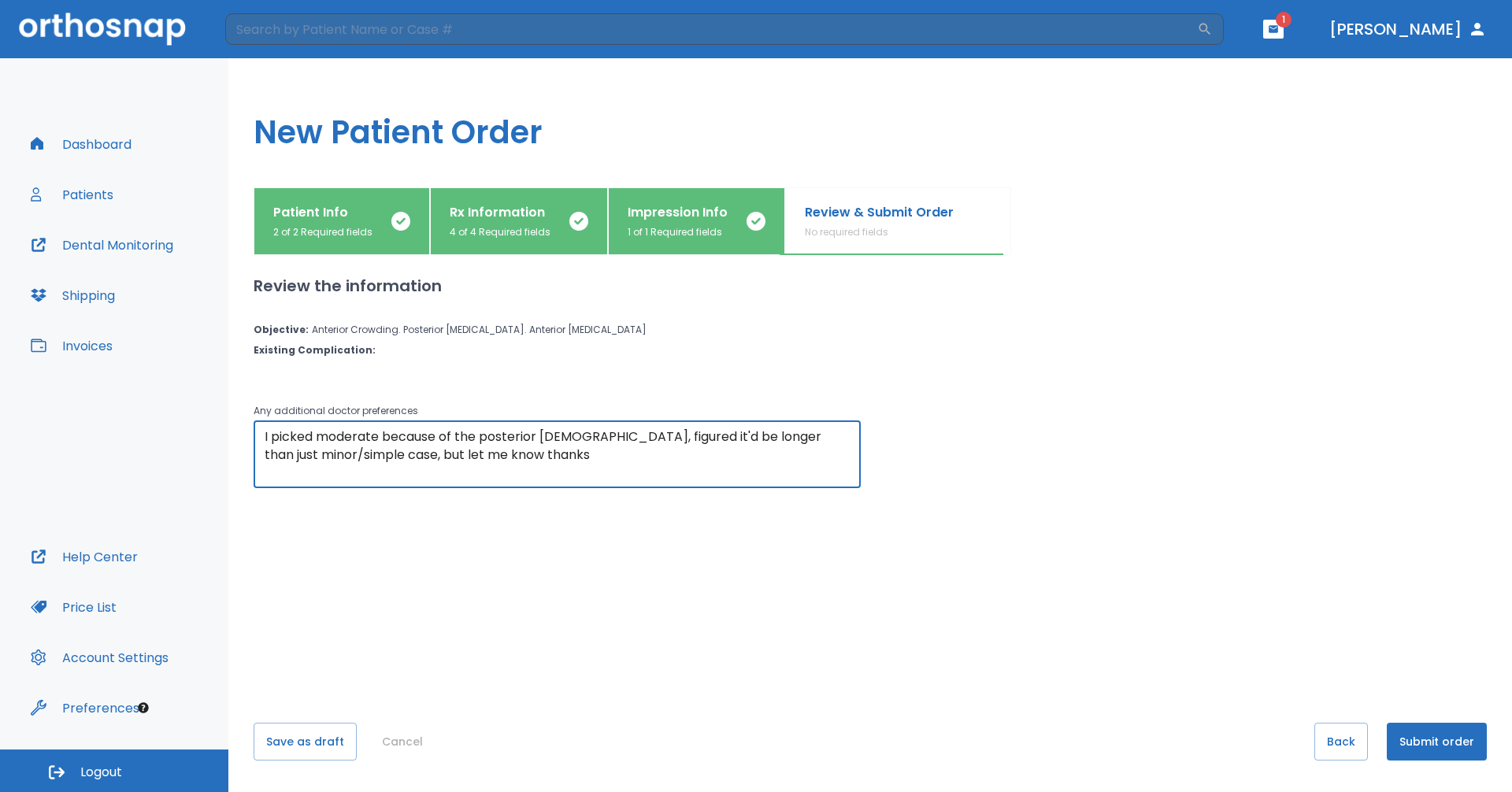
type textarea "I picked moderate because of the posterior [DEMOGRAPHIC_DATA], figured it'd be …"
click at [1426, 741] on button "Submit order" at bounding box center [1437, 741] width 100 height 38
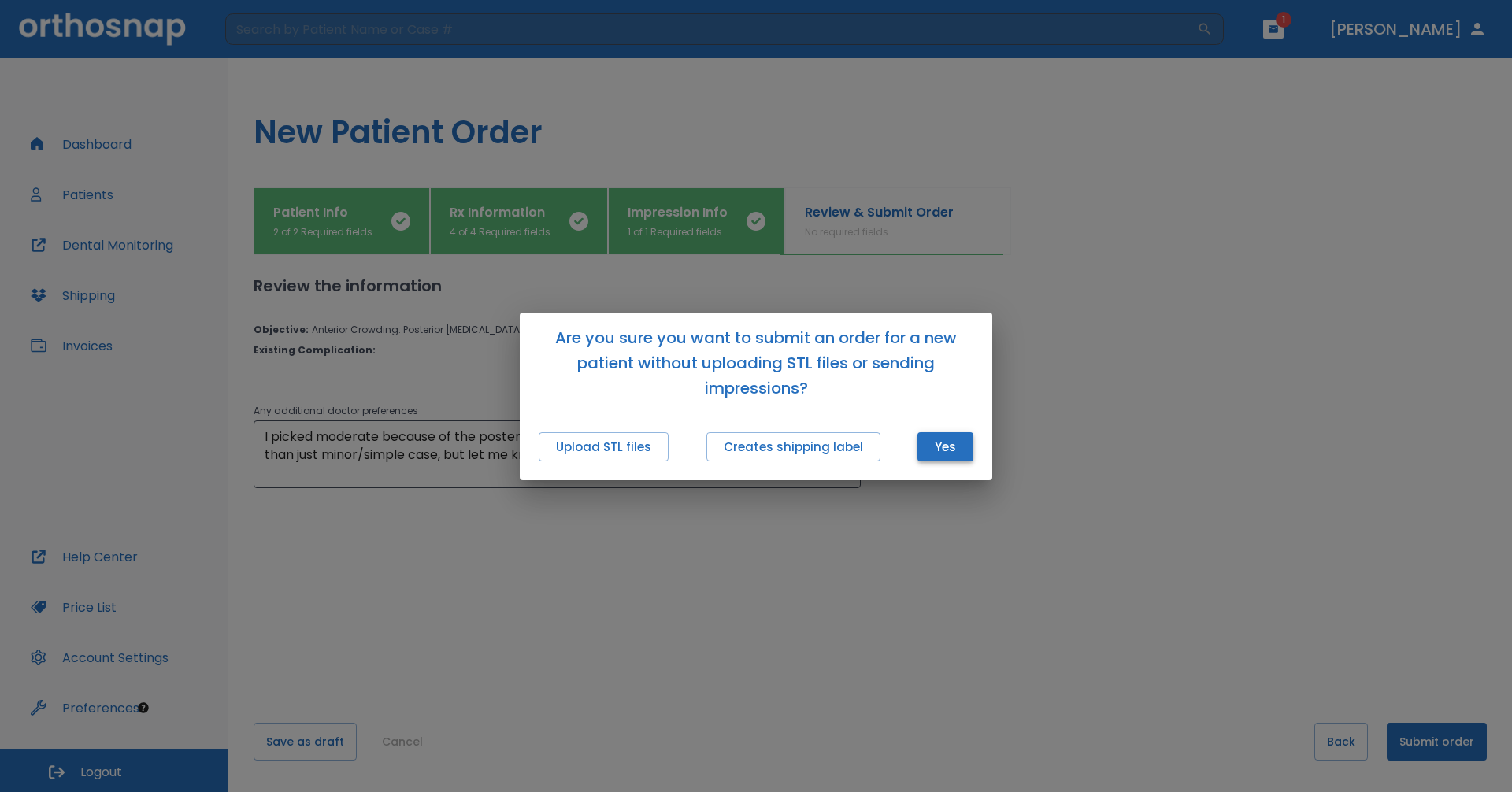
click at [955, 445] on button "Yes" at bounding box center [945, 447] width 56 height 29
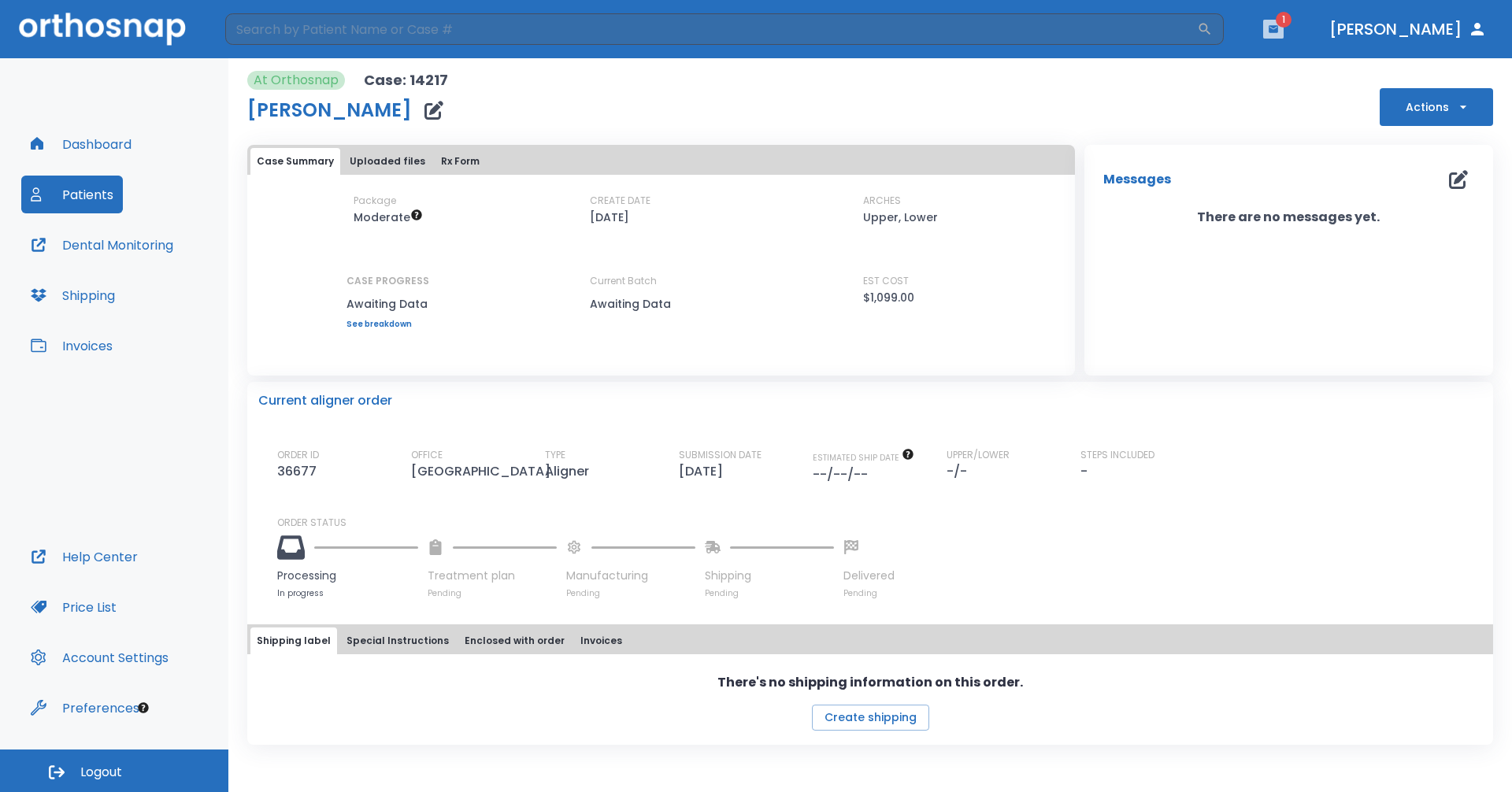
click at [1279, 32] on icon "button" at bounding box center [1274, 28] width 10 height 7
click at [1231, 63] on li "[PERSON_NAME] 1" at bounding box center [1263, 64] width 168 height 31
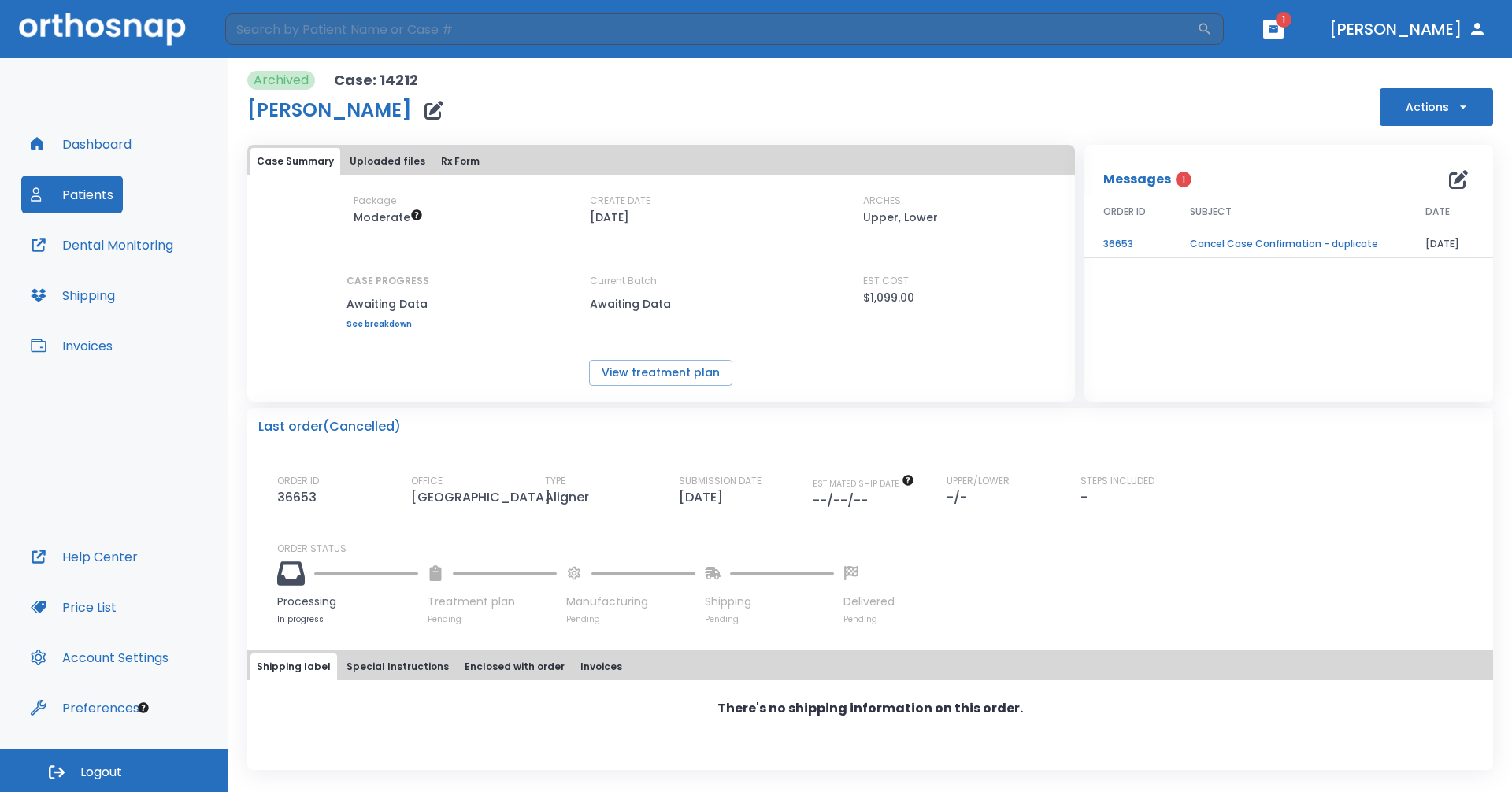
click at [1271, 240] on td "Cancel Case Confirmation - duplicate" at bounding box center [1288, 244] width 235 height 27
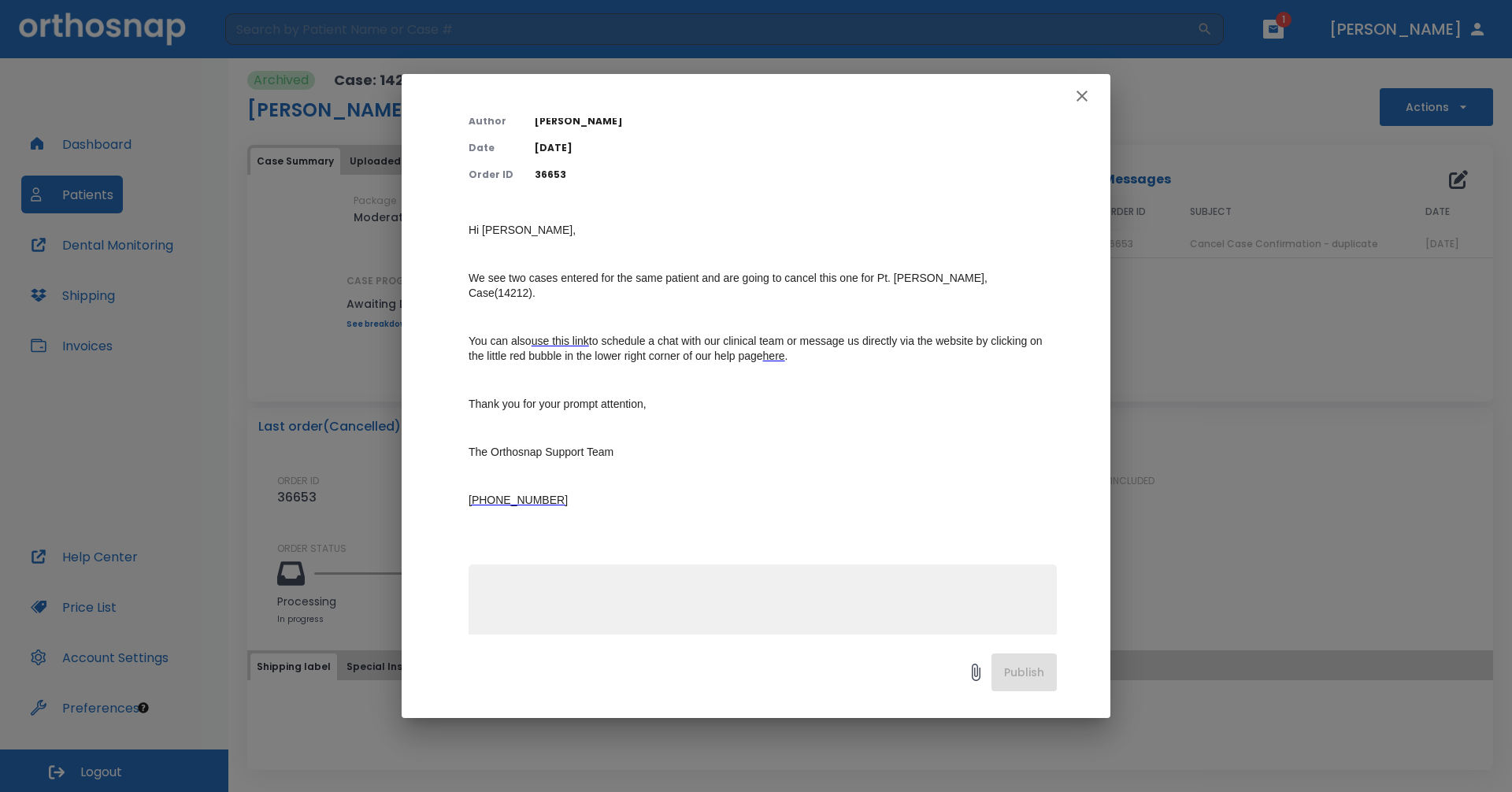
scroll to position [123, 0]
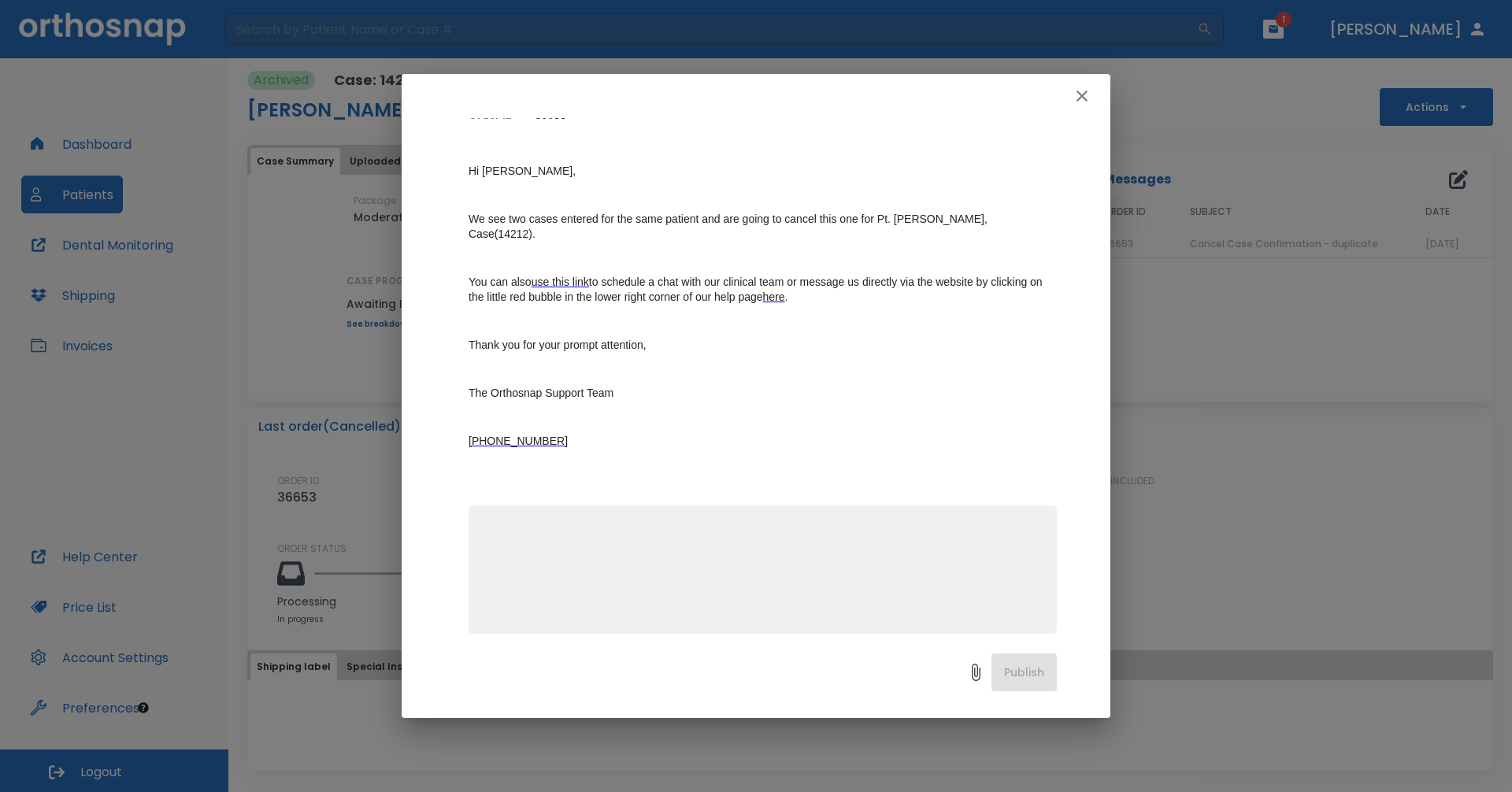
click at [656, 540] on textarea at bounding box center [762, 576] width 569 height 108
type textarea "W"
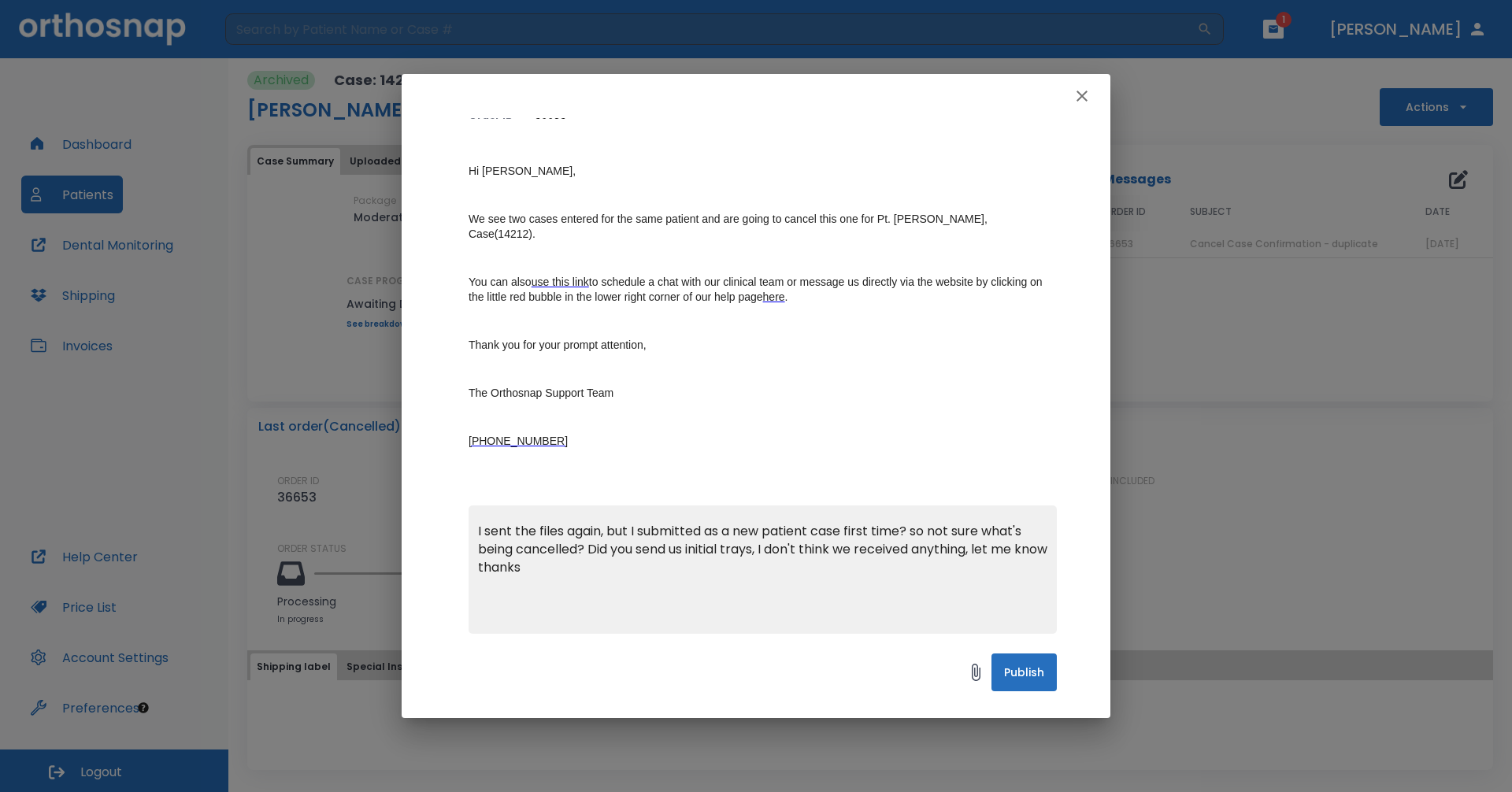
type textarea "I sent the files again, but I submitted as a new patient case first time? so no…"
click at [1020, 687] on button "Publish" at bounding box center [1024, 672] width 65 height 38
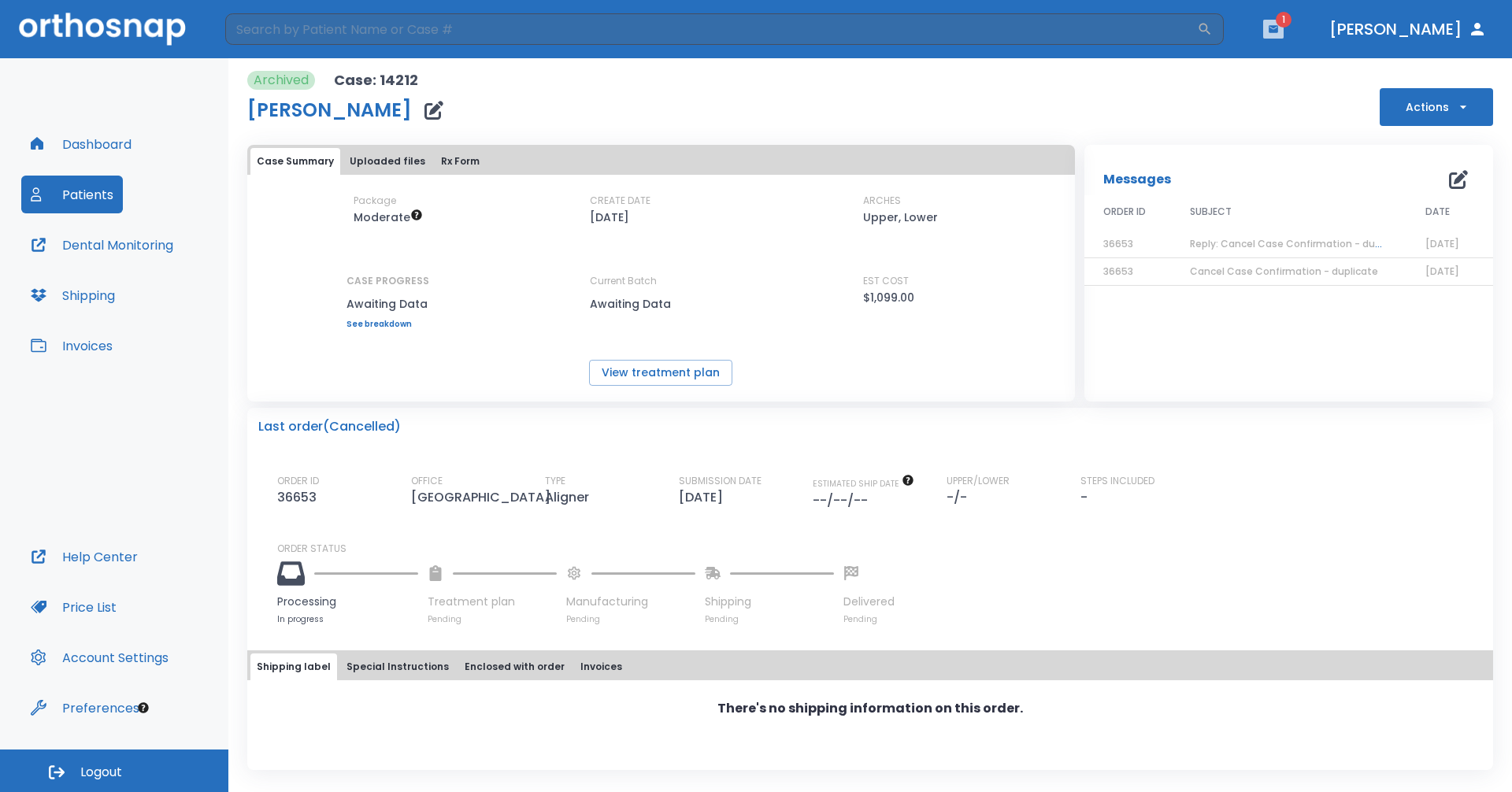
click at [1283, 22] on button "button" at bounding box center [1273, 28] width 21 height 19
click at [1231, 76] on li "[DEMOGRAPHIC_DATA][PERSON_NAME] 1" at bounding box center [1246, 70] width 168 height 31
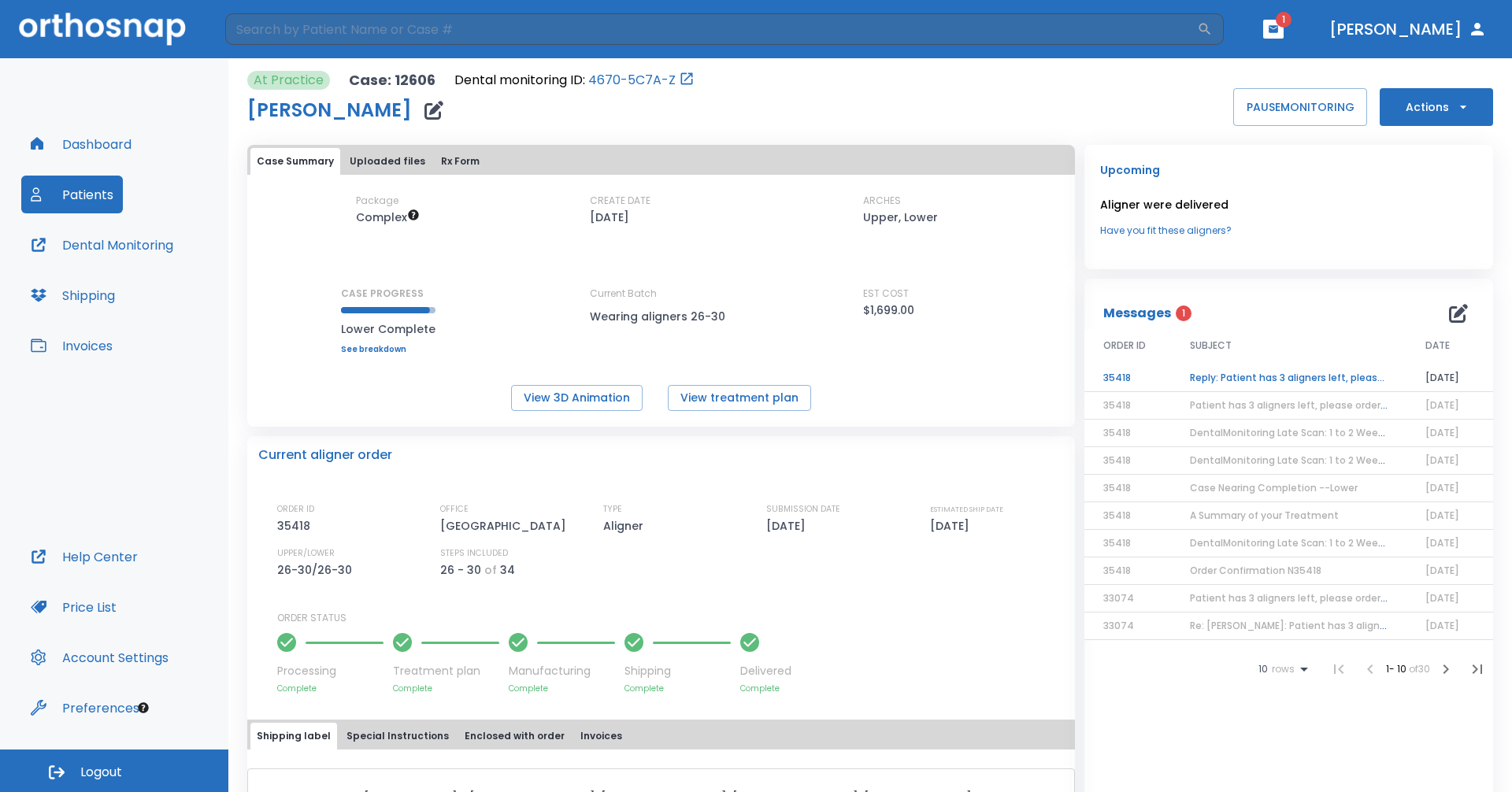
click at [1291, 380] on td "Reply: Patient has 3 aligners left, please order next set!" at bounding box center [1288, 378] width 235 height 27
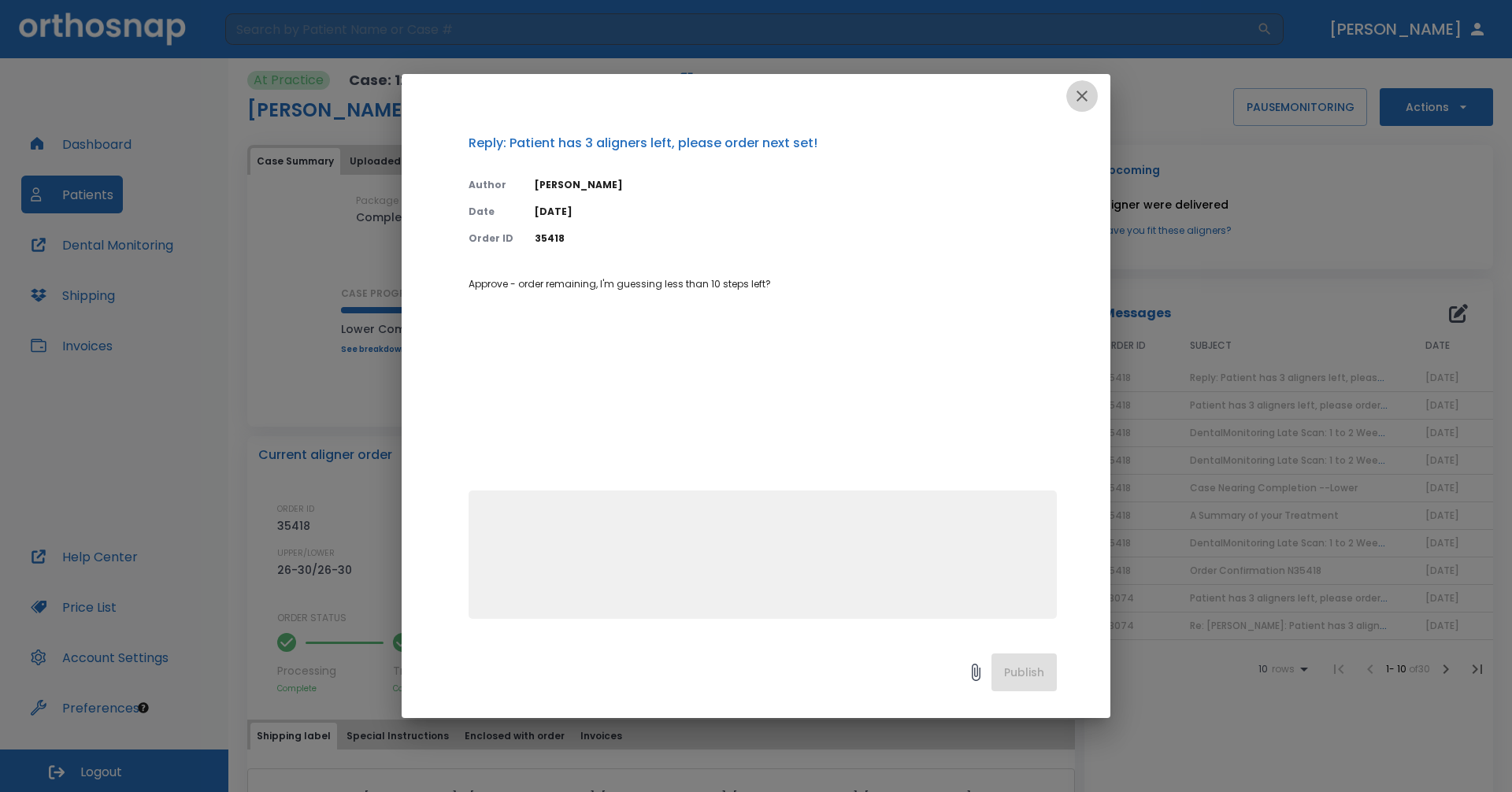
click at [1083, 92] on icon "button" at bounding box center [1081, 96] width 19 height 19
